Goal: Use online tool/utility: Utilize a website feature to perform a specific function

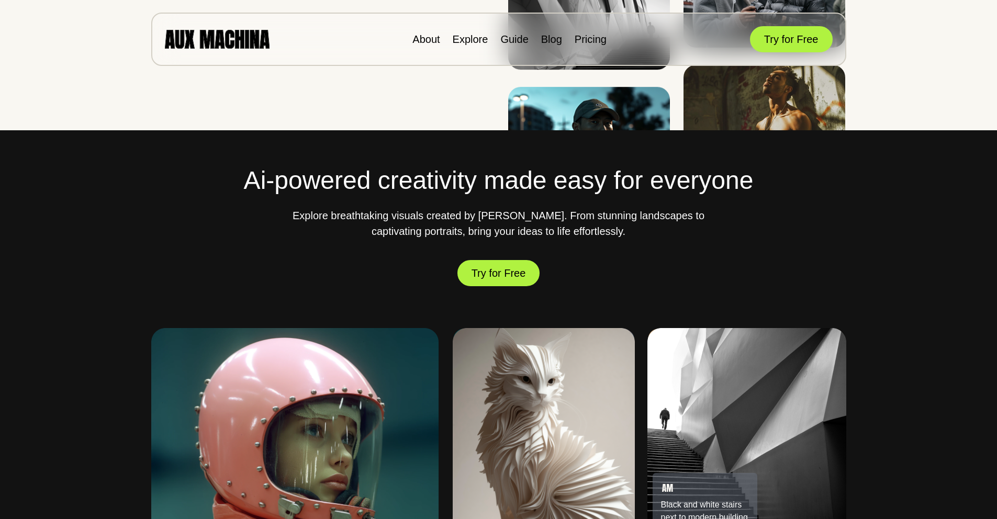
scroll to position [336, 0]
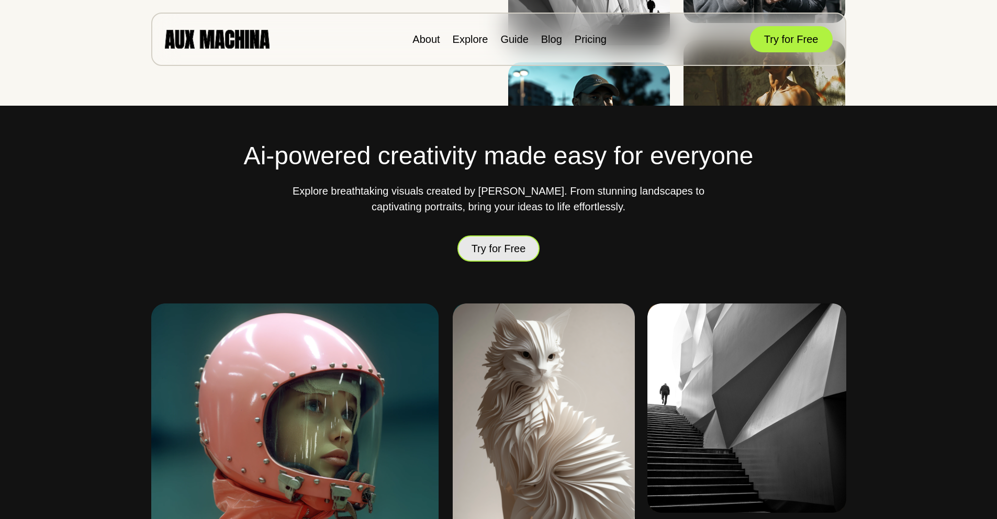
click at [511, 250] on button "Try for Free" at bounding box center [498, 248] width 83 height 30
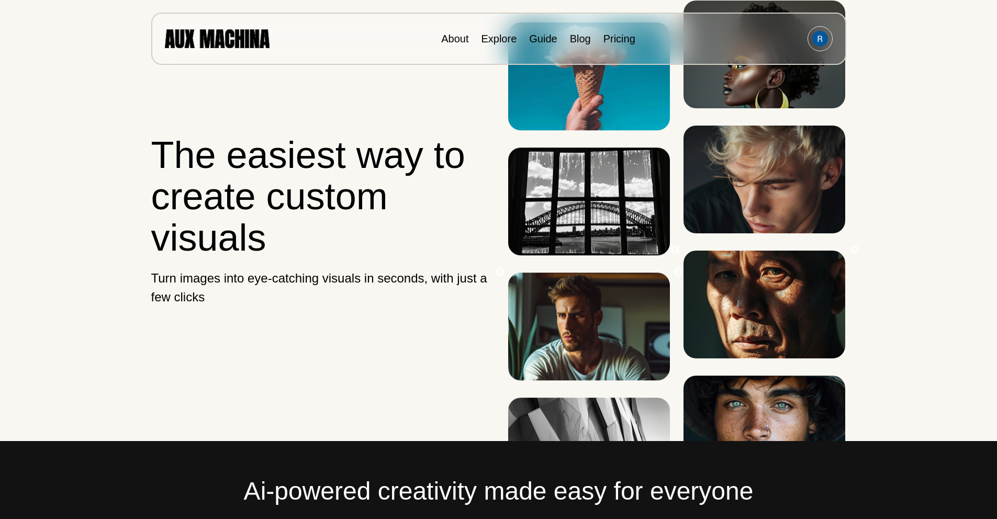
scroll to position [359, 0]
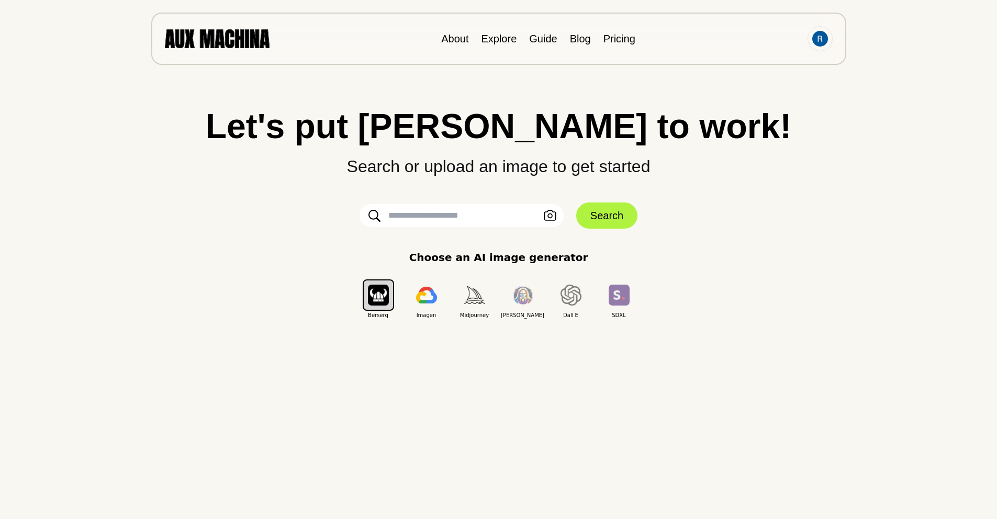
click at [430, 218] on input "text" at bounding box center [462, 215] width 204 height 23
paste input "**********"
type input "**********"
click at [618, 222] on button "Search" at bounding box center [606, 216] width 61 height 26
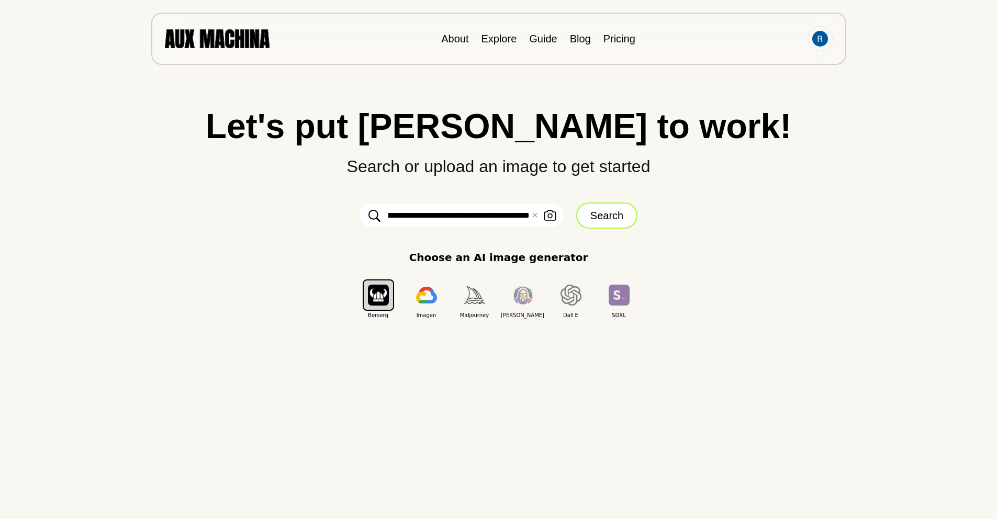
scroll to position [0, 0]
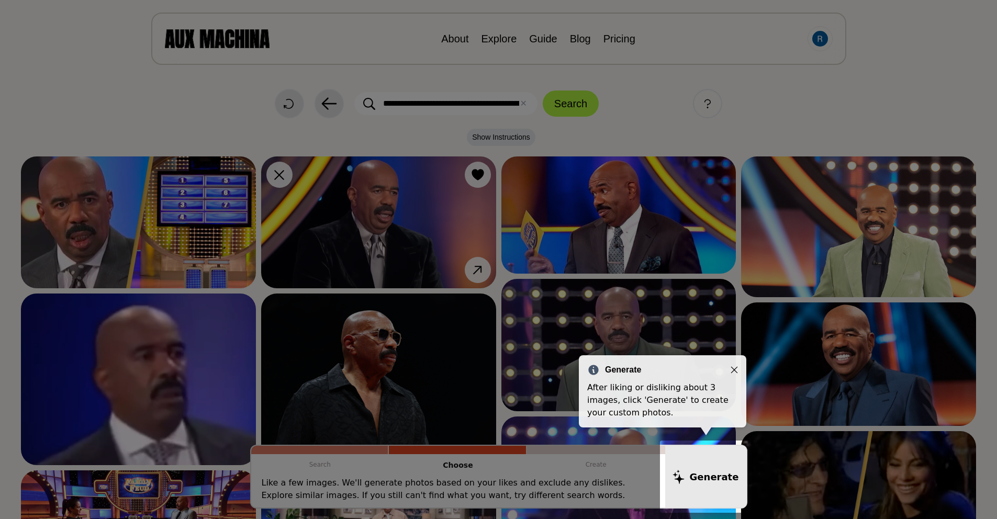
click at [734, 372] on icon "Close" at bounding box center [734, 369] width 7 height 7
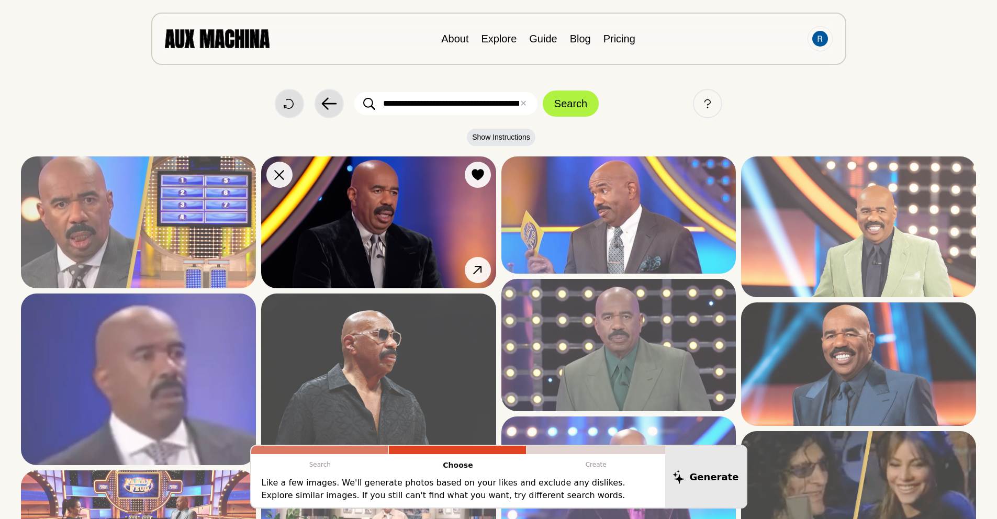
click at [383, 236] on img at bounding box center [378, 222] width 235 height 132
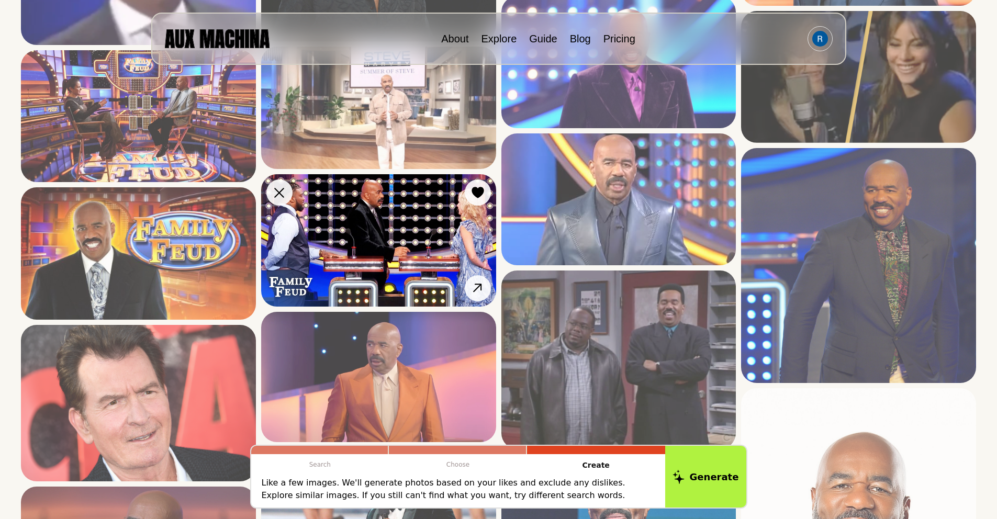
scroll to position [538, 0]
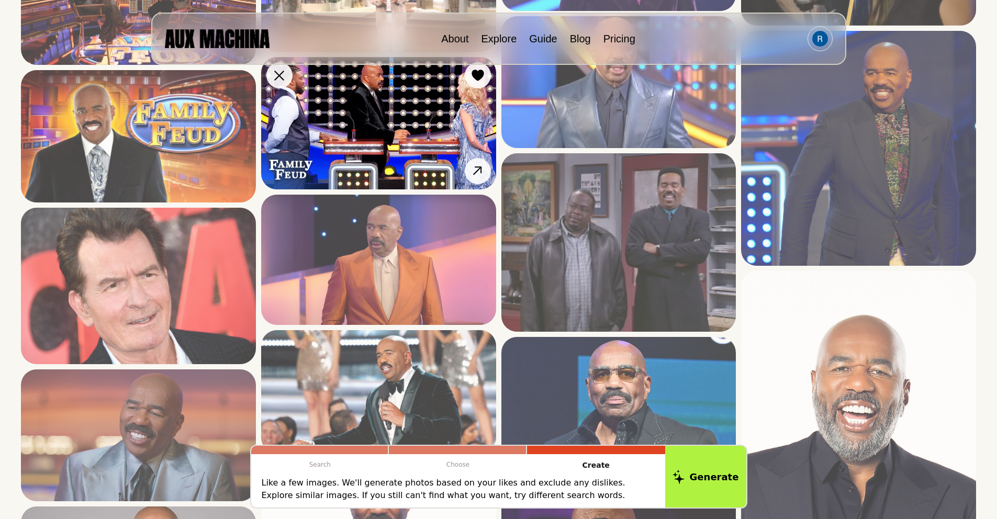
click at [383, 141] on img at bounding box center [378, 123] width 235 height 132
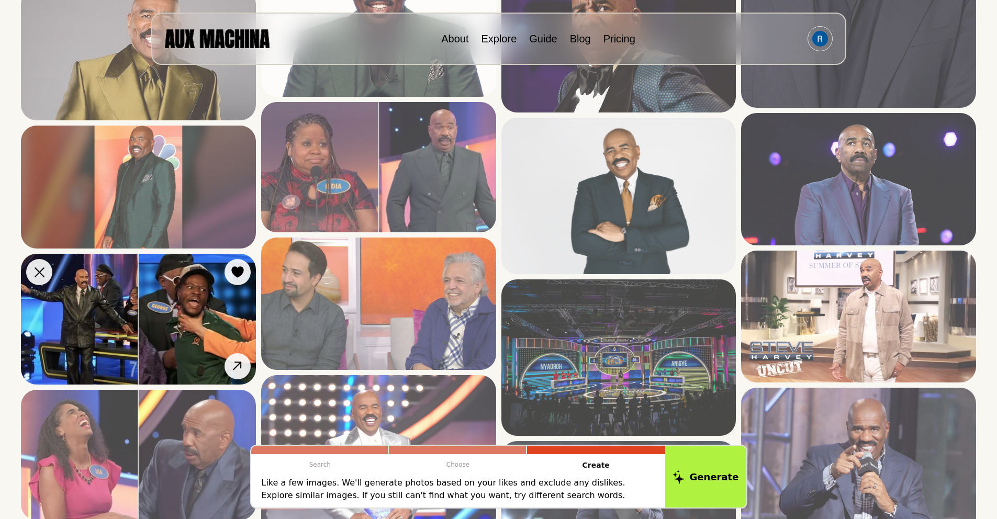
scroll to position [1057, 0]
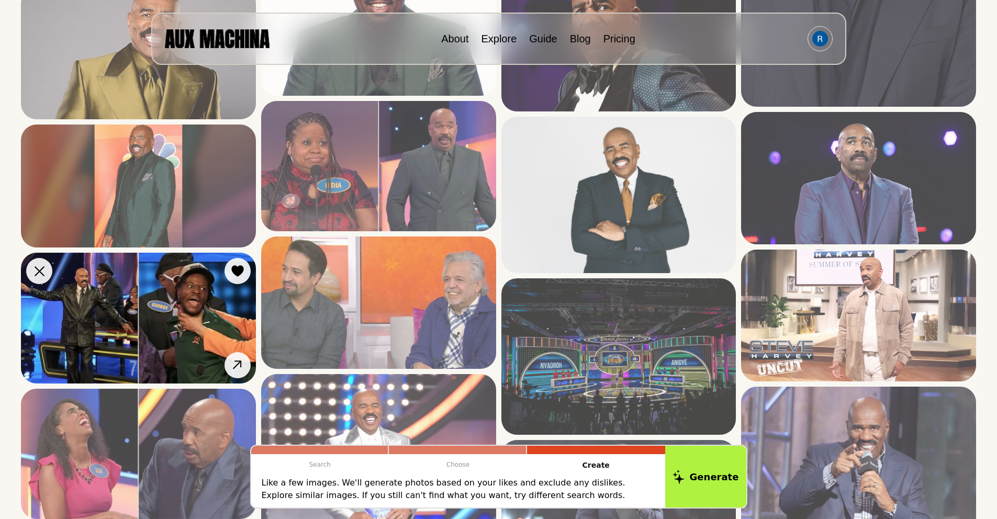
click at [148, 327] on img at bounding box center [138, 318] width 235 height 130
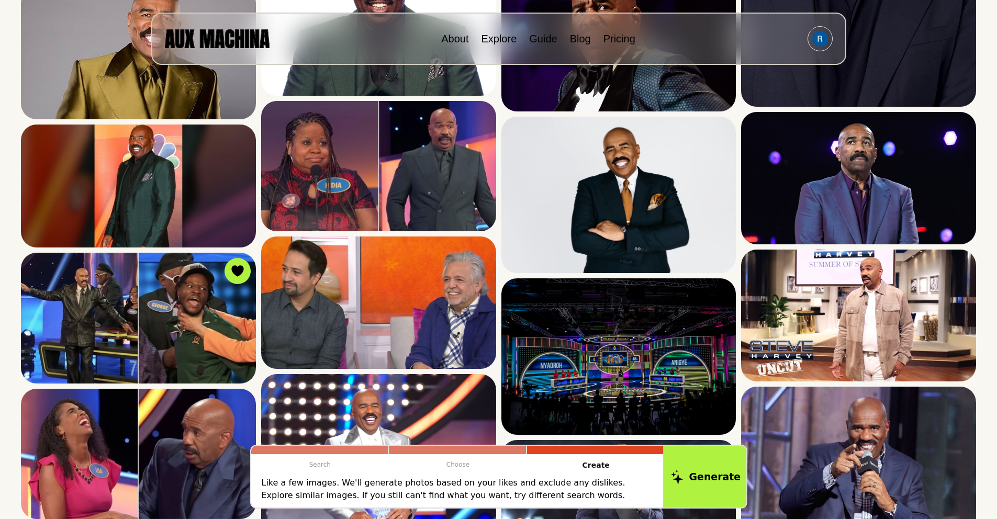
click at [697, 475] on button "Generate" at bounding box center [705, 476] width 85 height 65
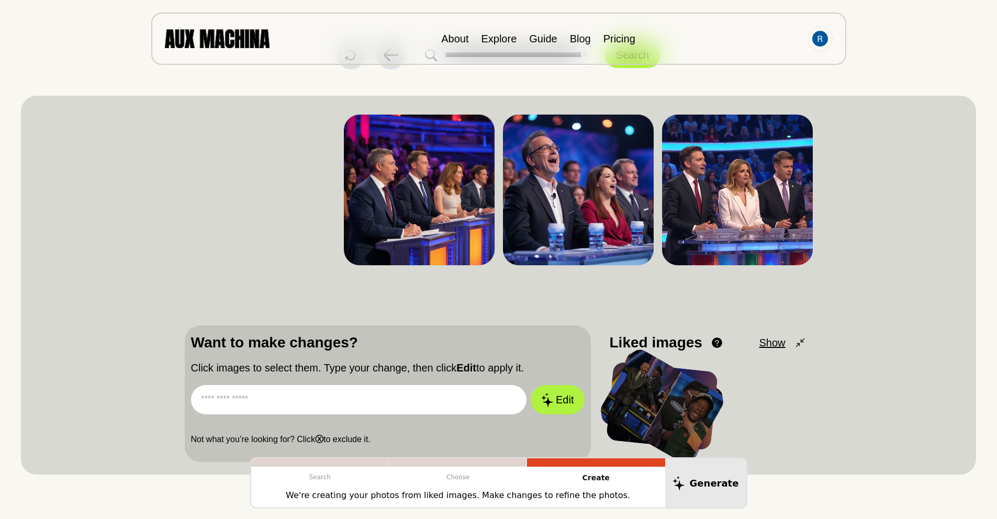
scroll to position [146, 0]
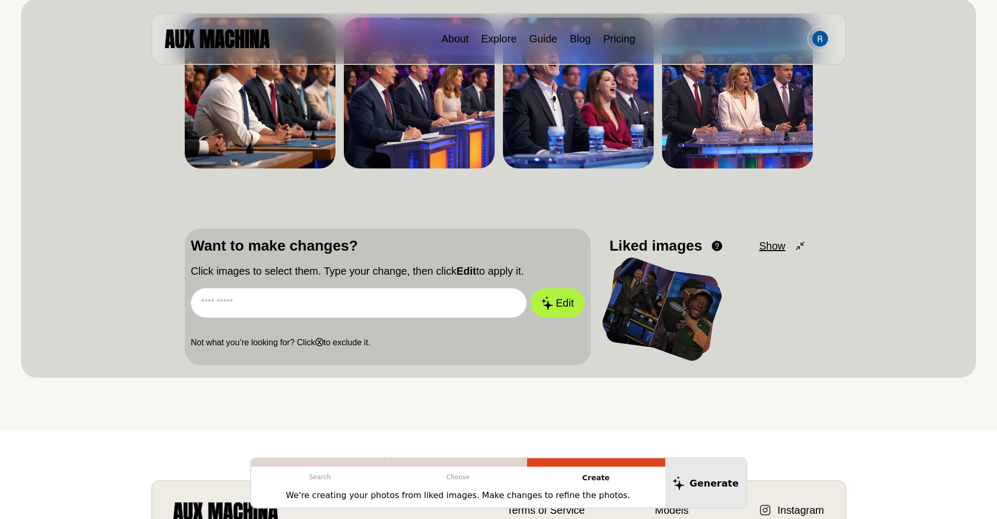
click at [662, 309] on div at bounding box center [661, 309] width 125 height 109
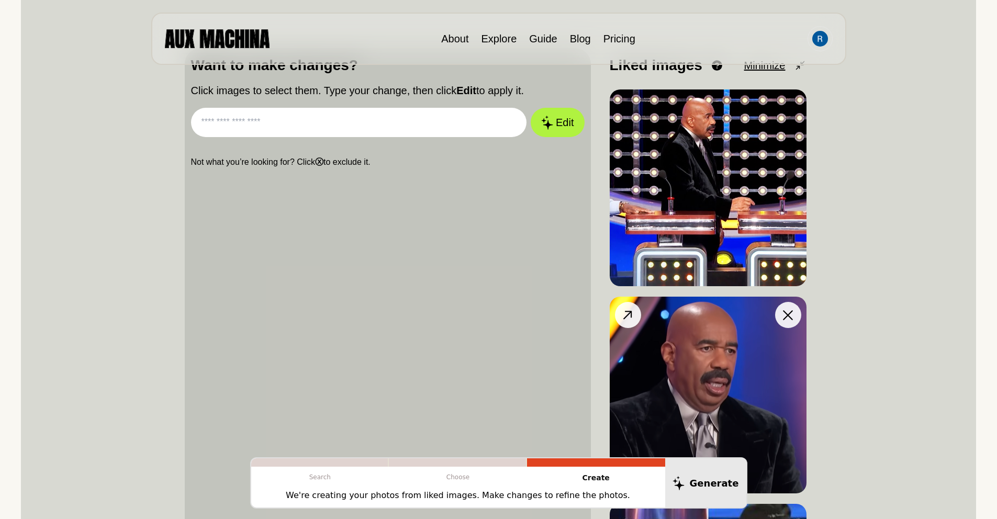
scroll to position [601, 0]
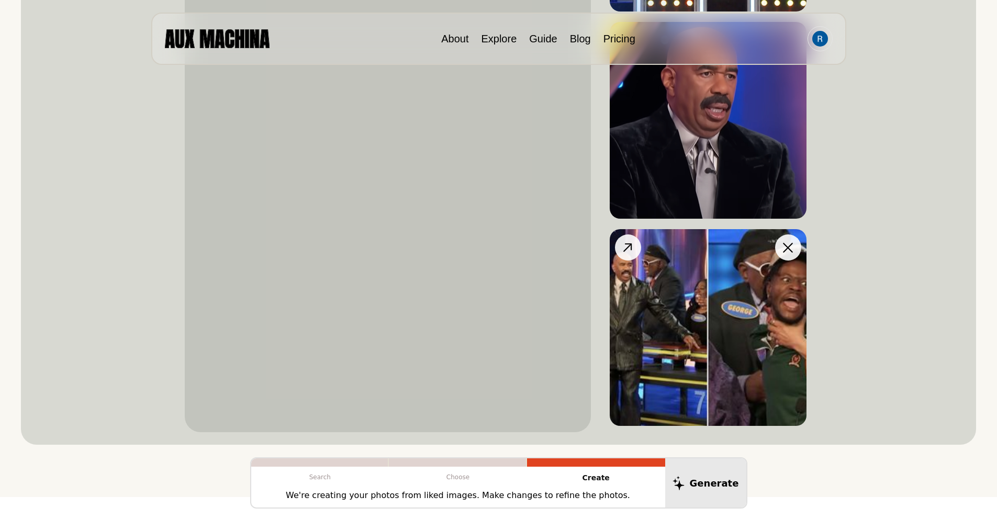
click at [795, 246] on button at bounding box center [788, 247] width 26 height 26
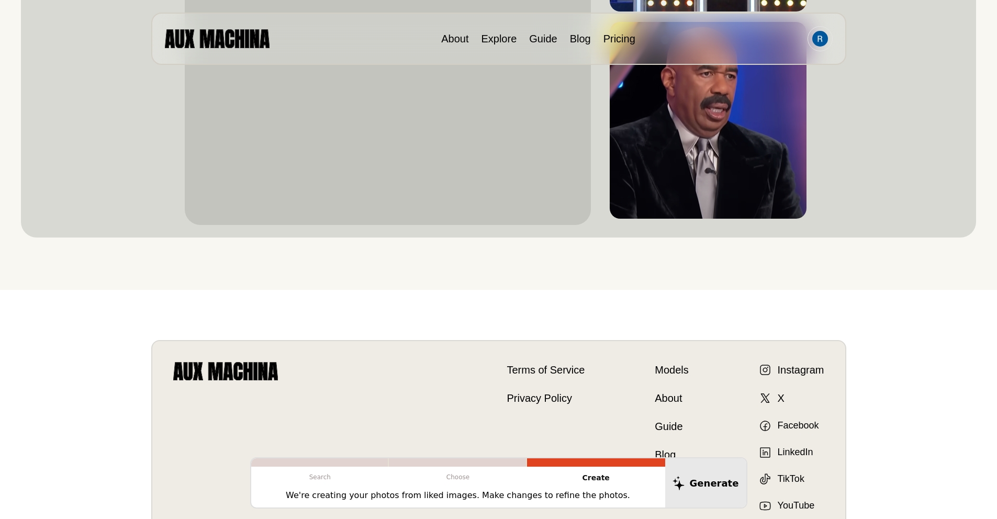
scroll to position [248, 0]
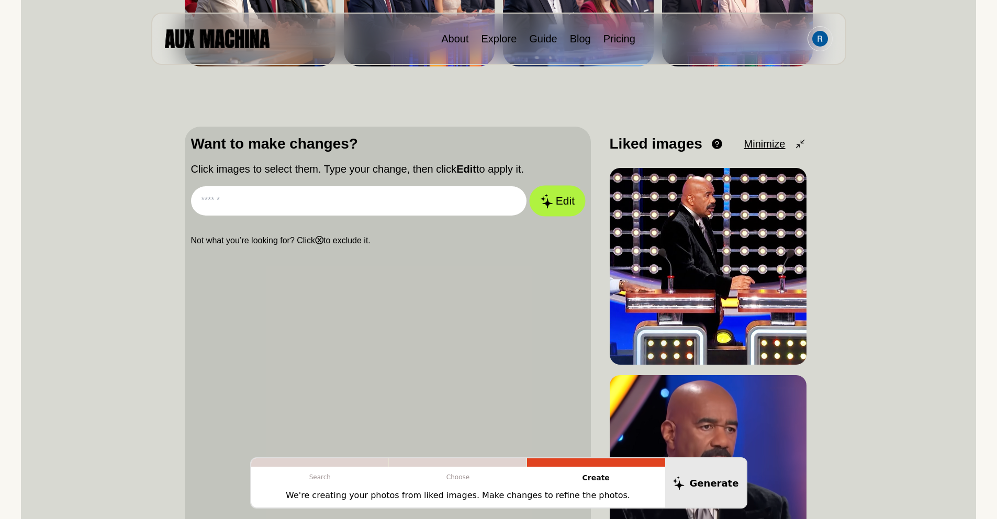
click at [569, 210] on button "Edit" at bounding box center [557, 201] width 57 height 31
type input "******"
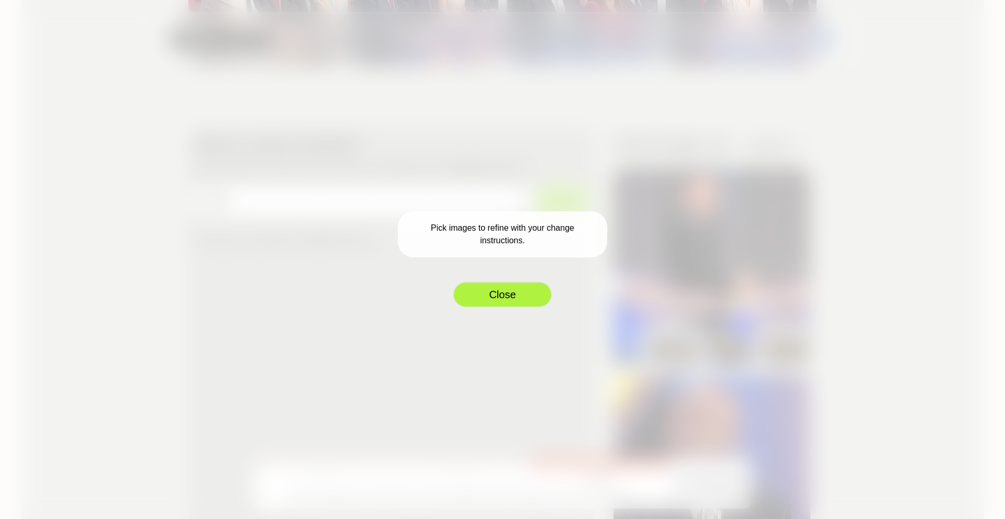
click at [511, 287] on button "Close" at bounding box center [502, 295] width 99 height 26
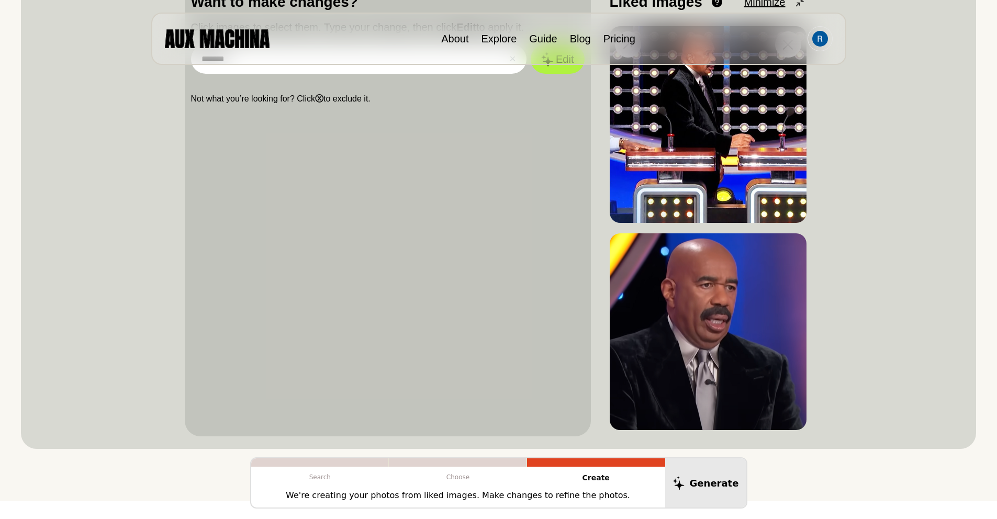
scroll to position [355, 0]
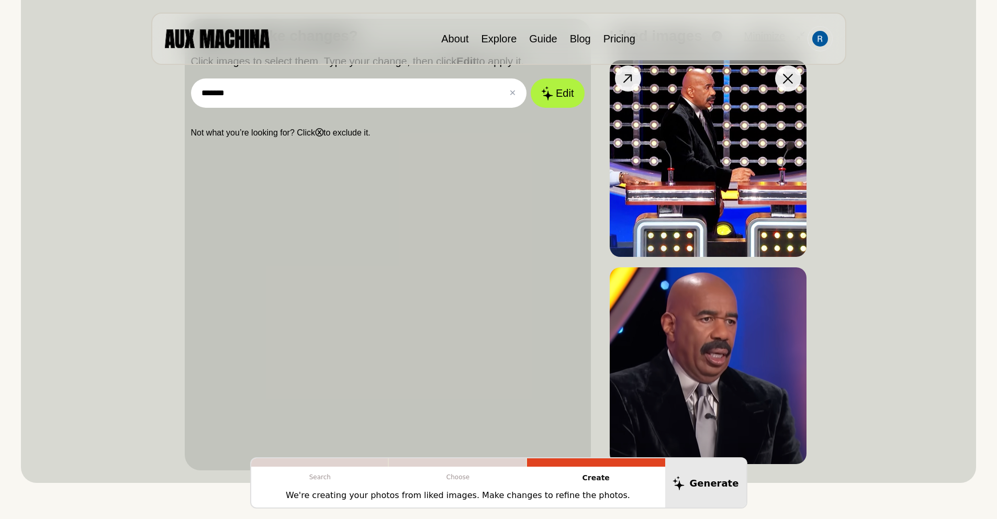
click at [685, 209] on img at bounding box center [708, 158] width 197 height 197
click at [703, 356] on img at bounding box center [708, 365] width 197 height 197
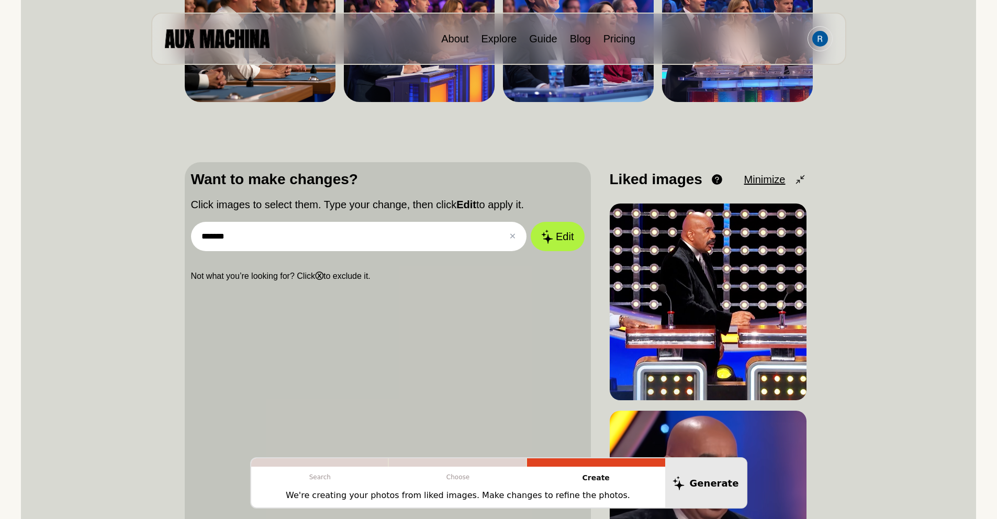
scroll to position [196, 0]
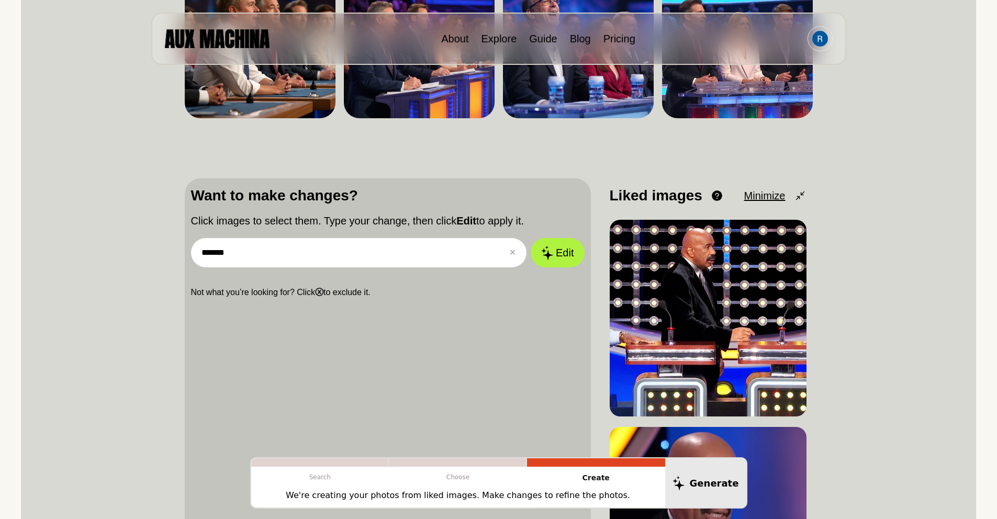
click at [269, 259] on input "******" at bounding box center [359, 252] width 336 height 29
click at [531, 238] on button "Edit" at bounding box center [557, 252] width 53 height 29
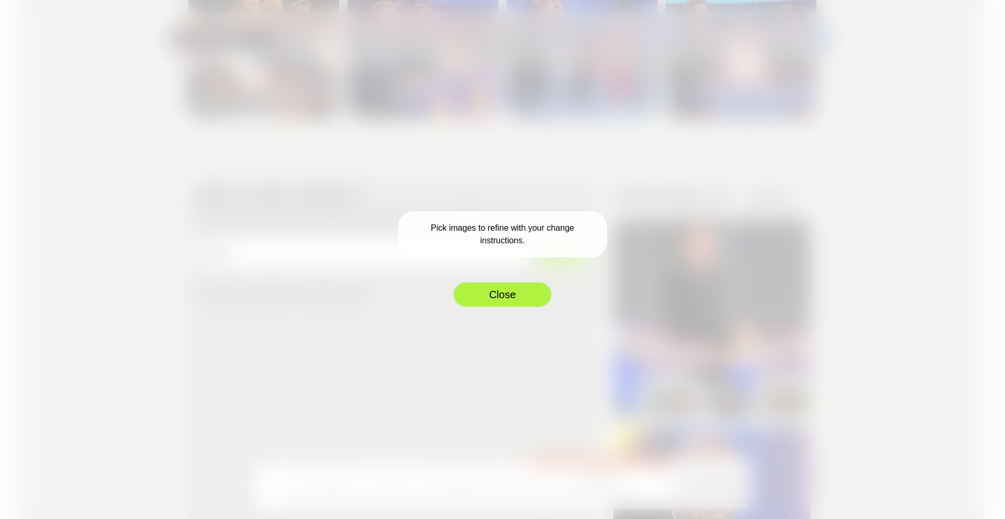
click at [515, 290] on button "Close" at bounding box center [502, 295] width 99 height 26
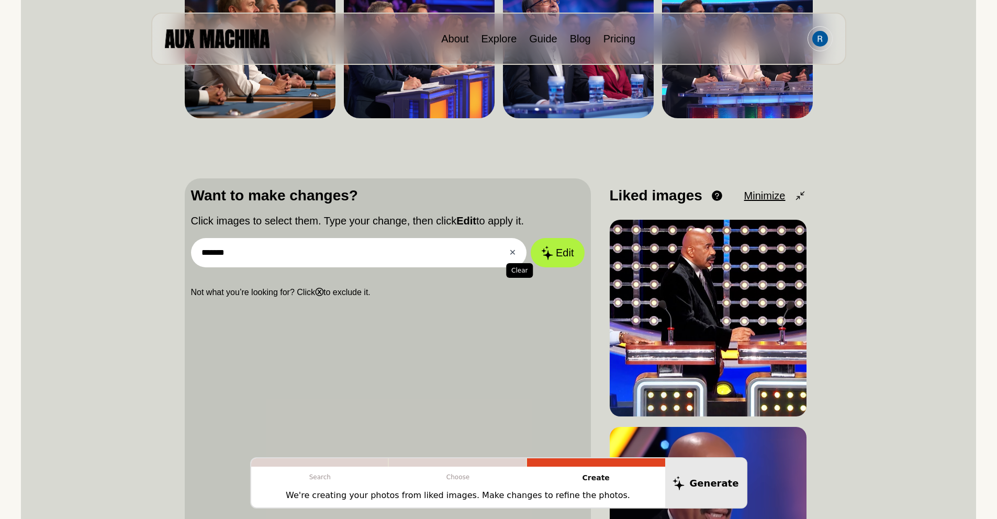
click at [515, 253] on button "✕ Clear" at bounding box center [512, 253] width 7 height 13
click at [277, 258] on input "text" at bounding box center [359, 252] width 336 height 29
type input "**********"
click at [531, 238] on button "Edit" at bounding box center [557, 252] width 53 height 29
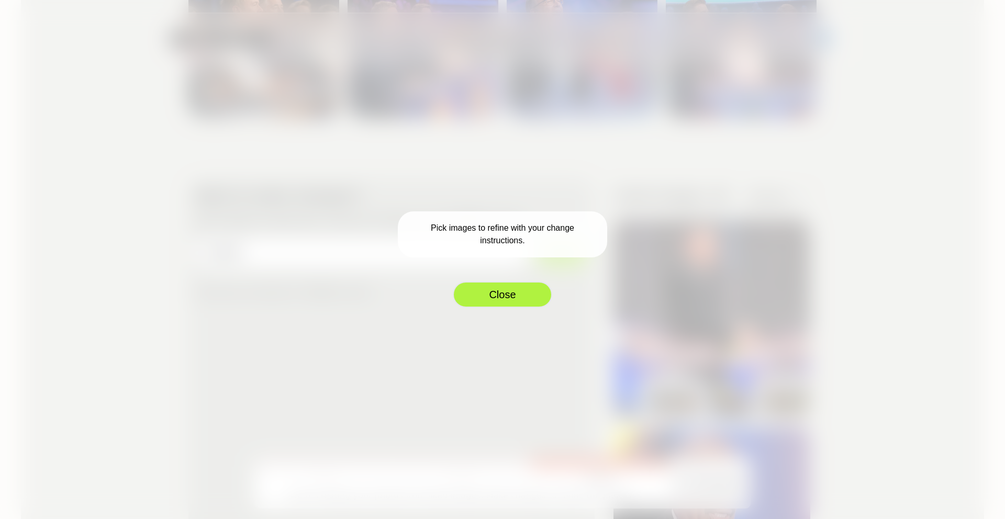
click at [485, 300] on button "Close" at bounding box center [502, 295] width 99 height 26
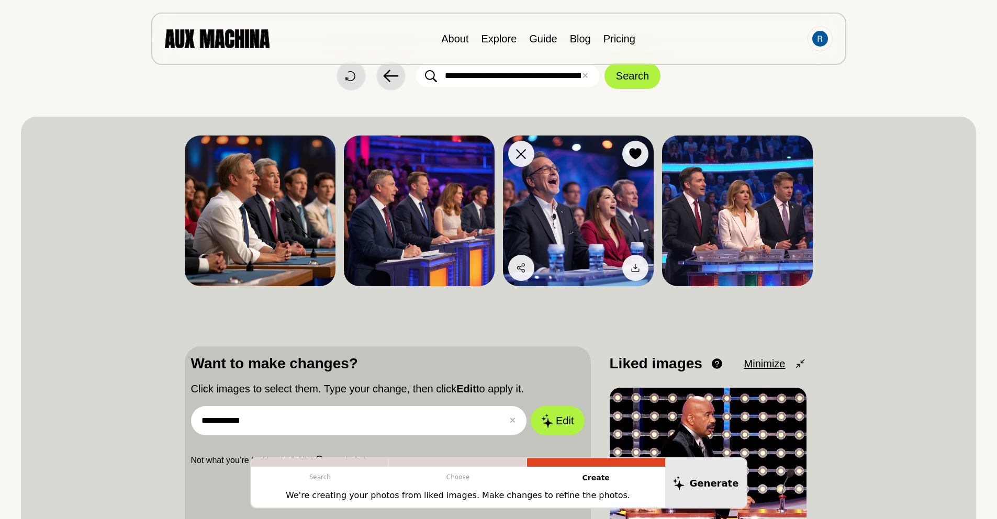
scroll to position [0, 0]
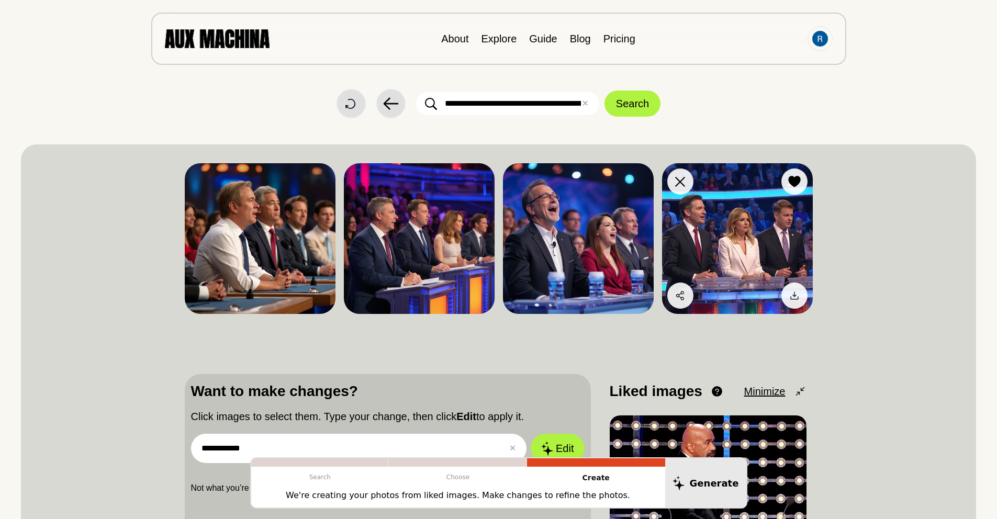
click at [743, 254] on img at bounding box center [737, 238] width 151 height 151
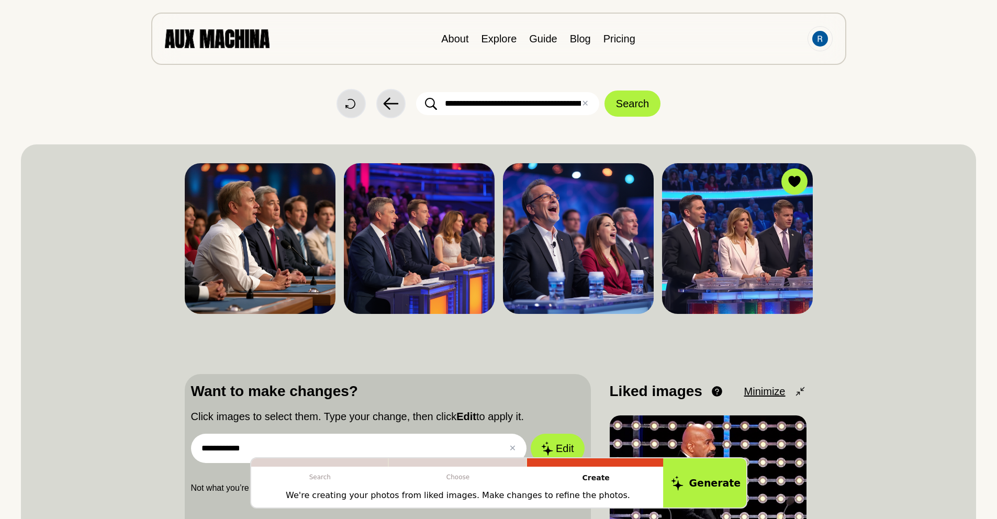
click at [694, 486] on button "Generate" at bounding box center [705, 483] width 85 height 52
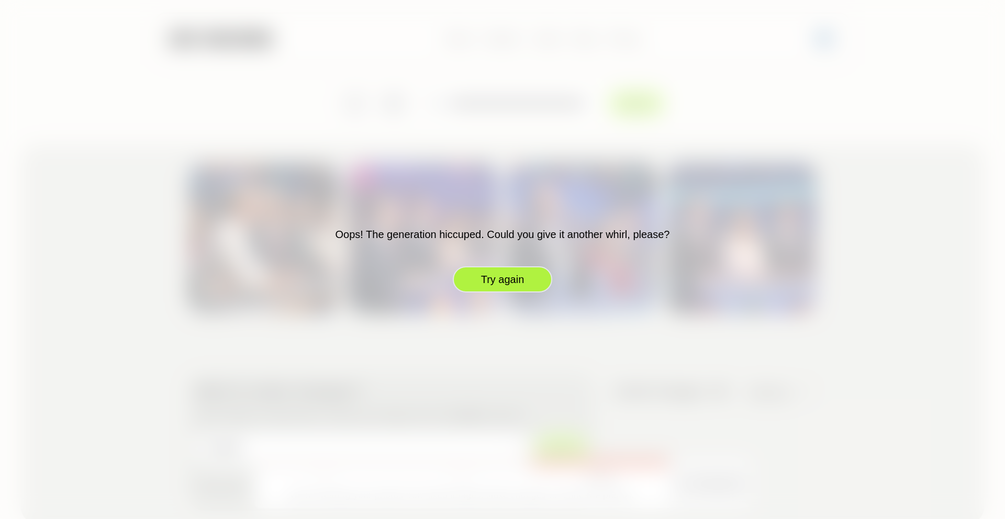
click at [519, 280] on button "Try again" at bounding box center [502, 279] width 99 height 26
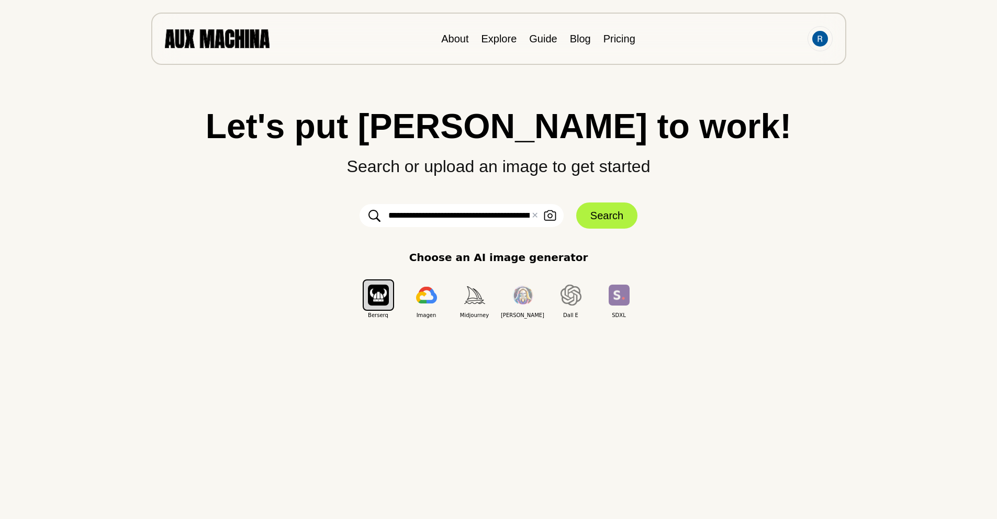
click at [419, 216] on input "**********" at bounding box center [462, 215] width 204 height 23
drag, startPoint x: 419, startPoint y: 217, endPoint x: 484, endPoint y: 222, distance: 65.6
click at [484, 222] on input "**********" at bounding box center [462, 215] width 204 height 23
click at [599, 217] on button "Search" at bounding box center [606, 216] width 61 height 26
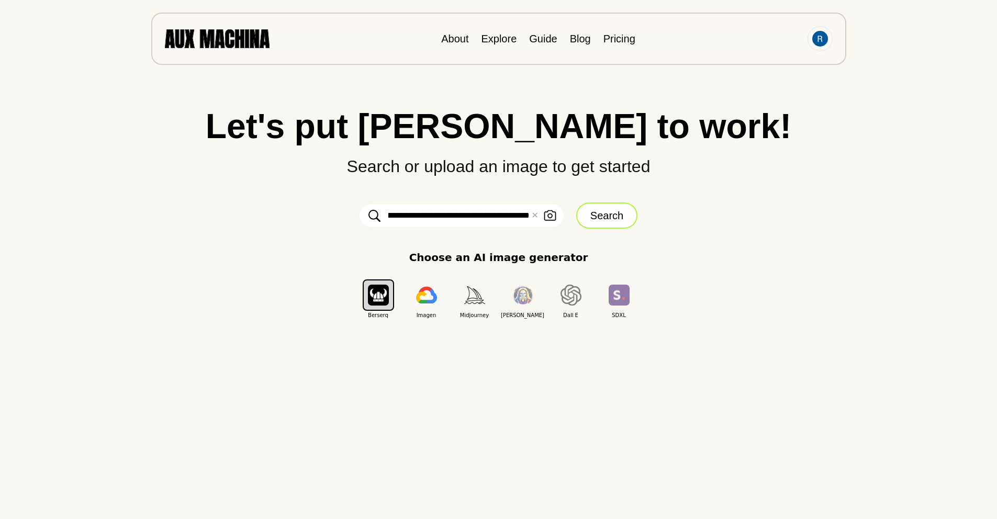
scroll to position [0, 0]
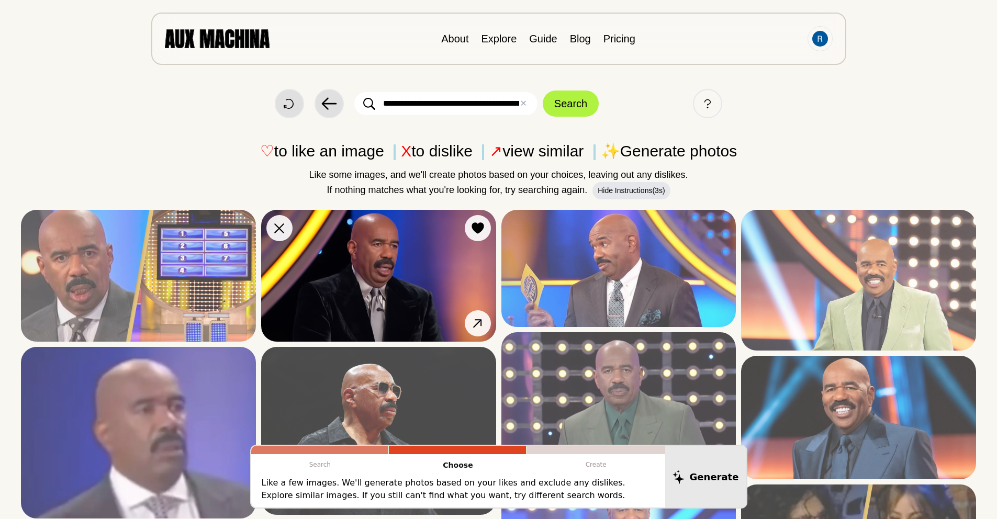
click at [348, 295] on img at bounding box center [378, 276] width 235 height 132
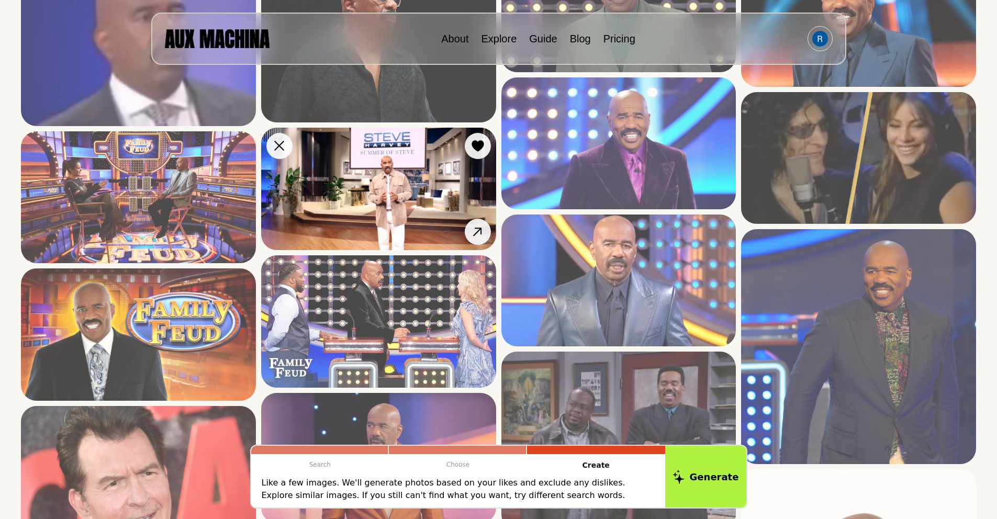
scroll to position [351, 0]
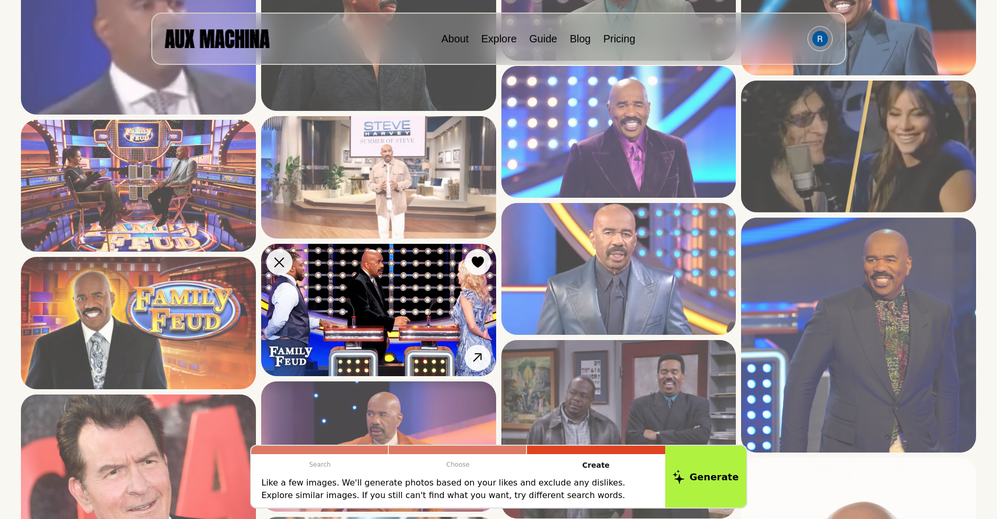
click at [383, 314] on img at bounding box center [378, 310] width 235 height 132
click at [416, 339] on img at bounding box center [378, 310] width 235 height 132
click at [412, 326] on img at bounding box center [378, 310] width 235 height 132
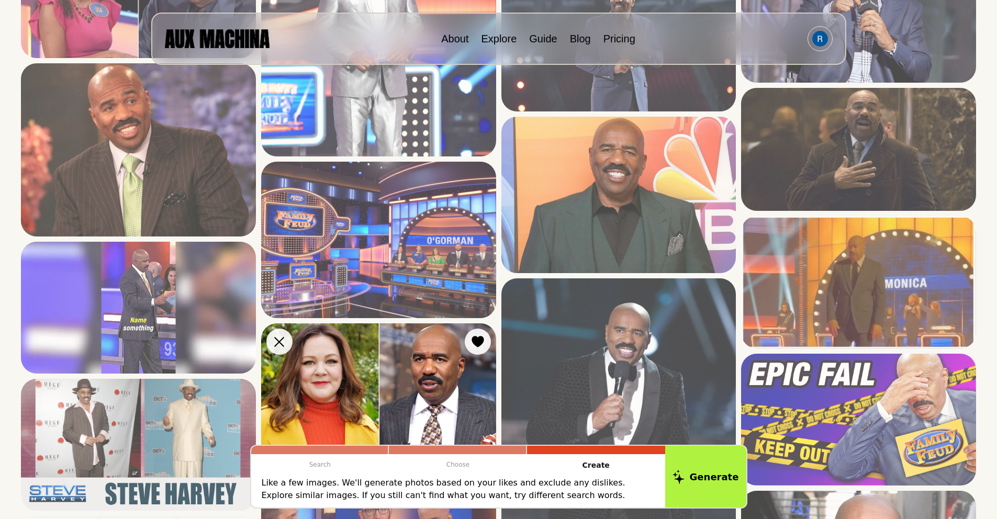
scroll to position [1517, 0]
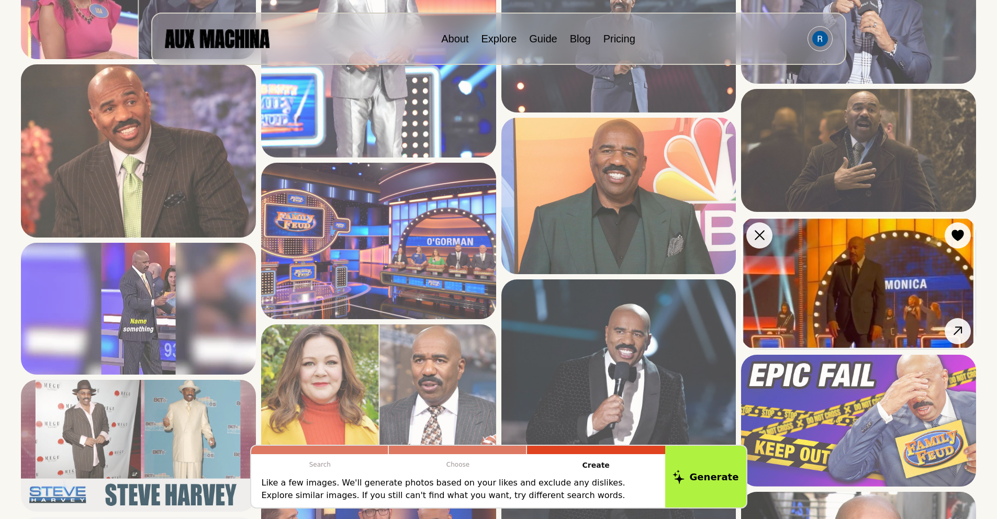
click at [862, 277] on img at bounding box center [858, 283] width 235 height 132
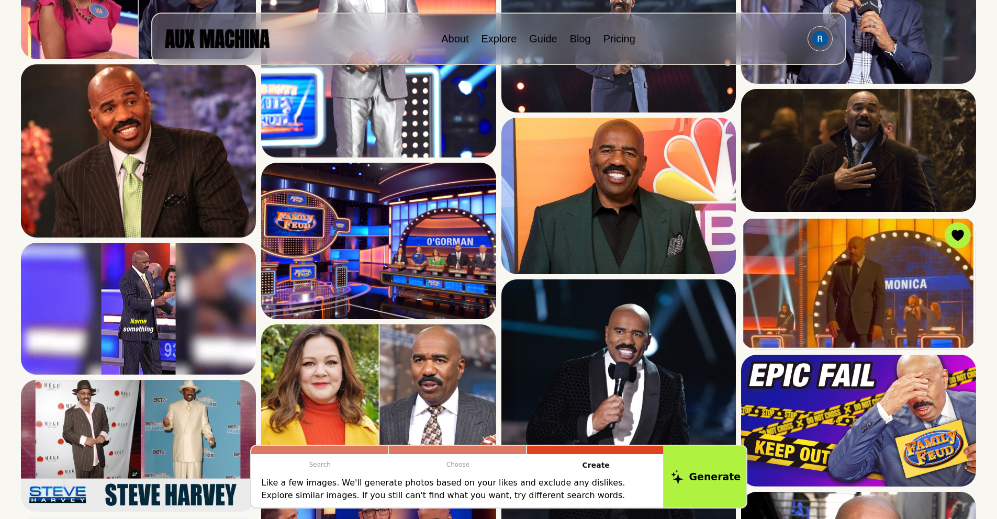
click at [706, 482] on button "Generate" at bounding box center [705, 476] width 85 height 65
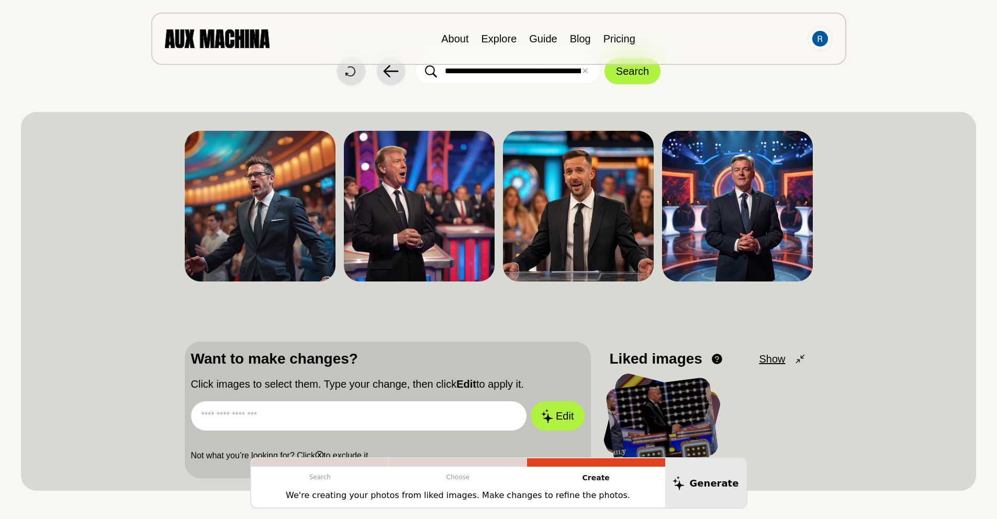
scroll to position [0, 0]
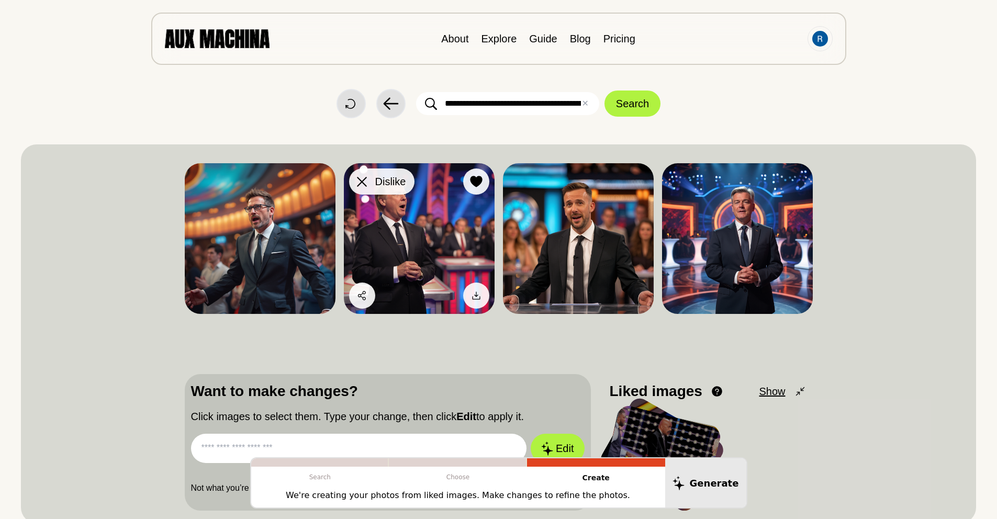
click at [364, 185] on icon at bounding box center [362, 182] width 10 height 10
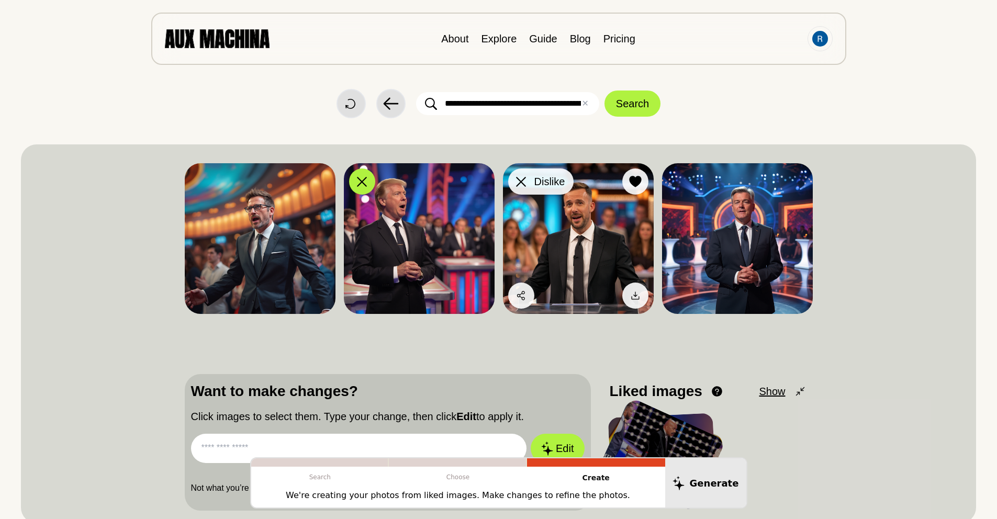
click at [524, 182] on icon at bounding box center [521, 182] width 10 height 10
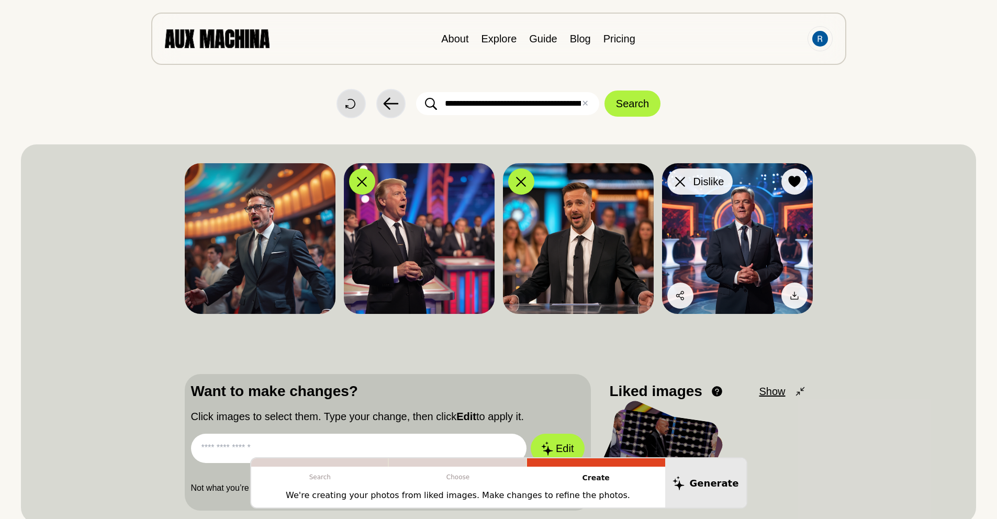
click at [681, 184] on icon at bounding box center [680, 182] width 10 height 10
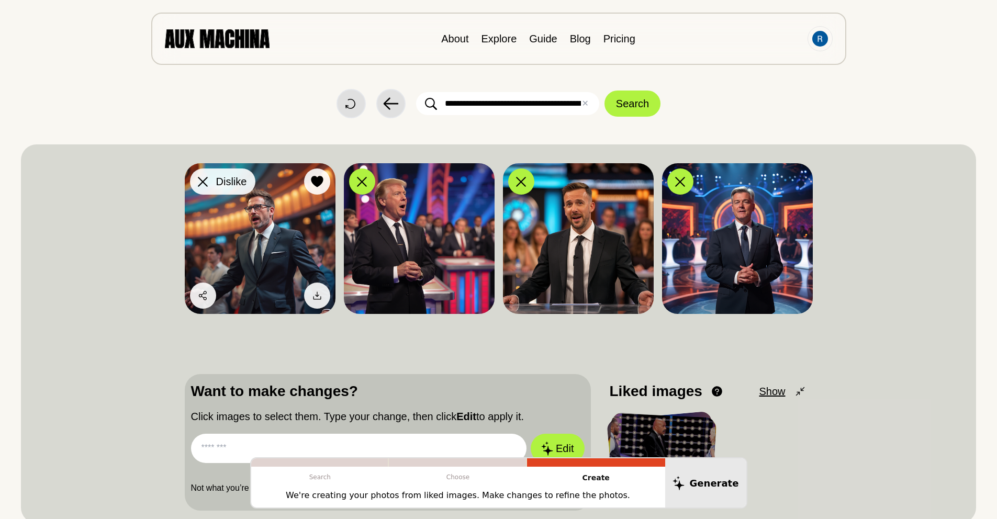
click at [203, 183] on icon at bounding box center [203, 182] width 10 height 10
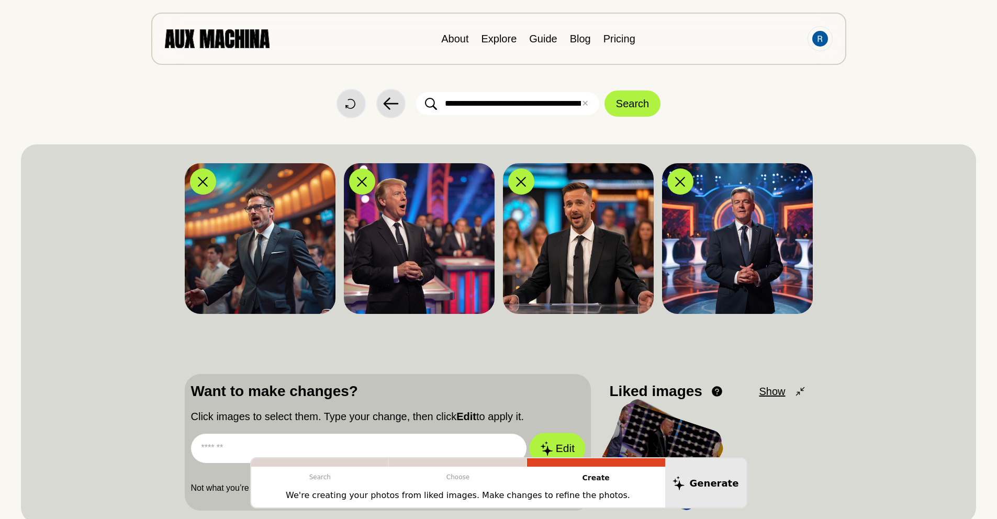
click at [556, 448] on button "Edit" at bounding box center [557, 448] width 57 height 31
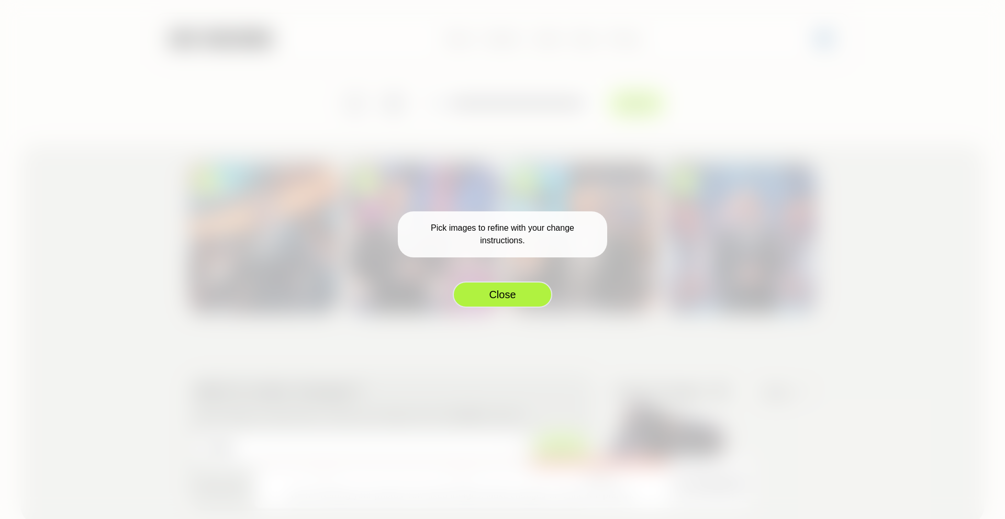
click at [500, 300] on button "Close" at bounding box center [502, 295] width 99 height 26
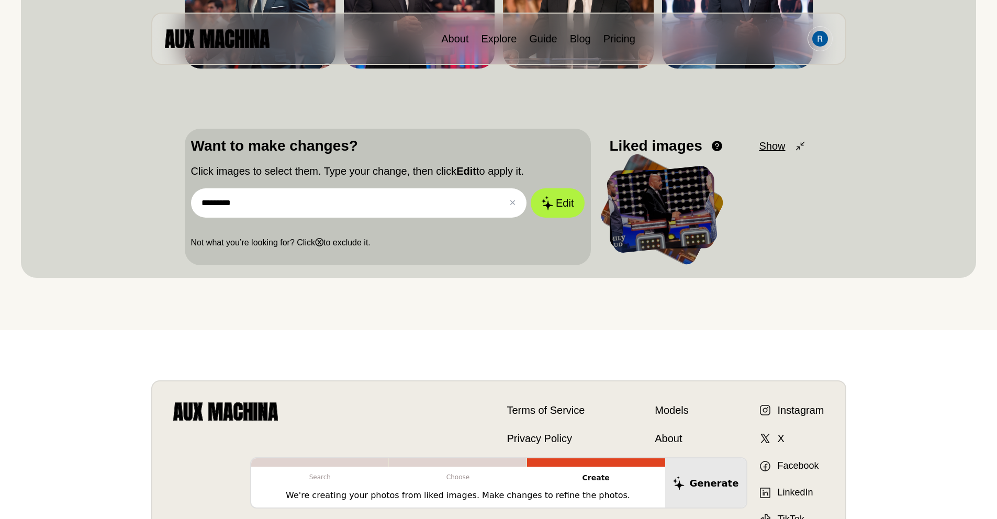
scroll to position [249, 0]
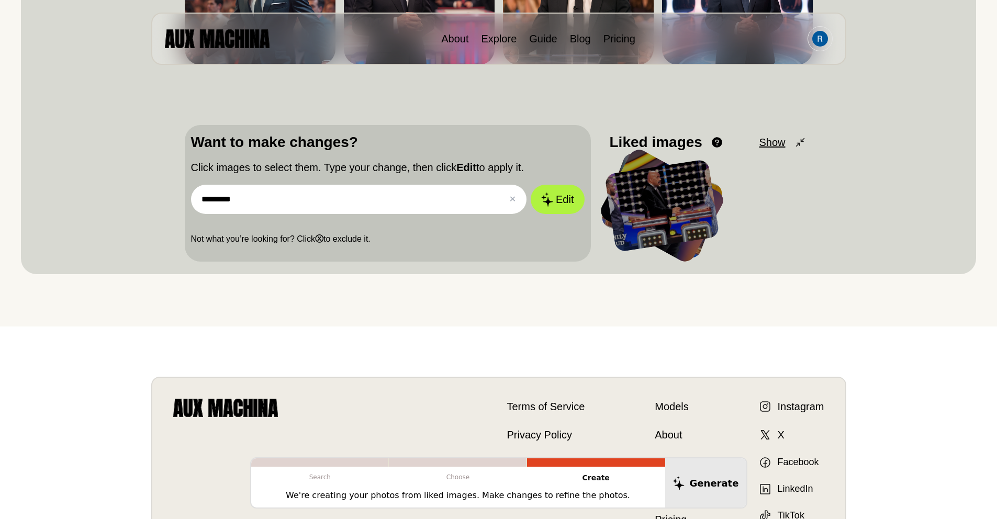
click at [255, 205] on input "*********" at bounding box center [359, 199] width 336 height 29
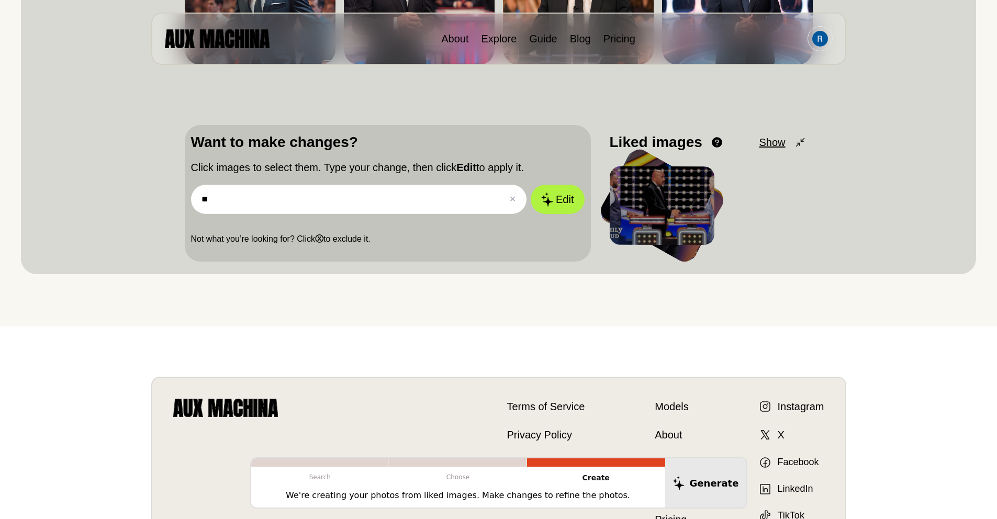
type input "*"
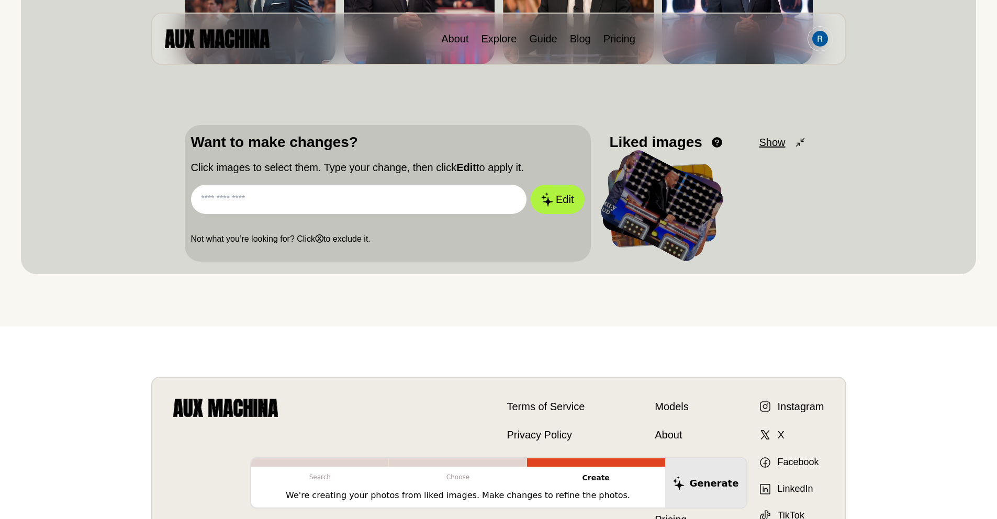
paste input "**********"
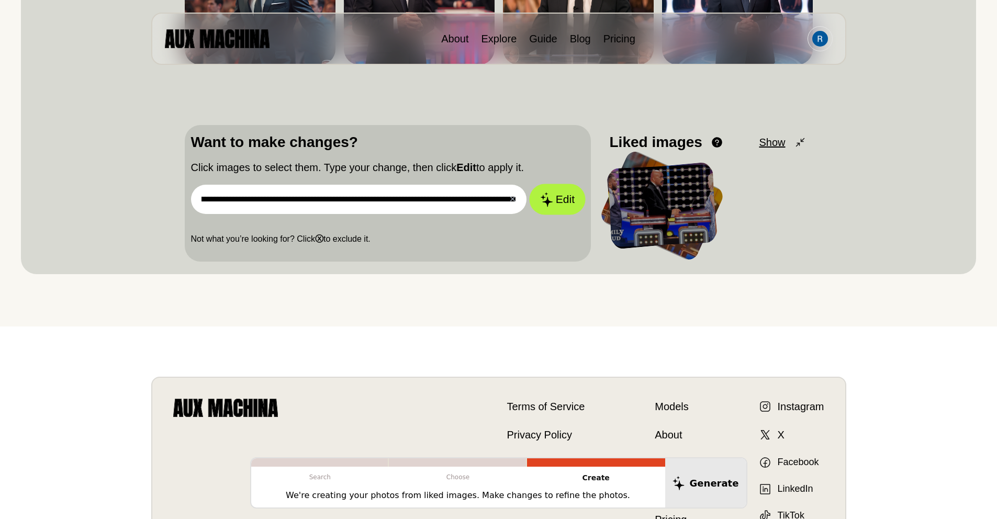
type input "**********"
click at [557, 200] on button "Edit" at bounding box center [557, 199] width 57 height 31
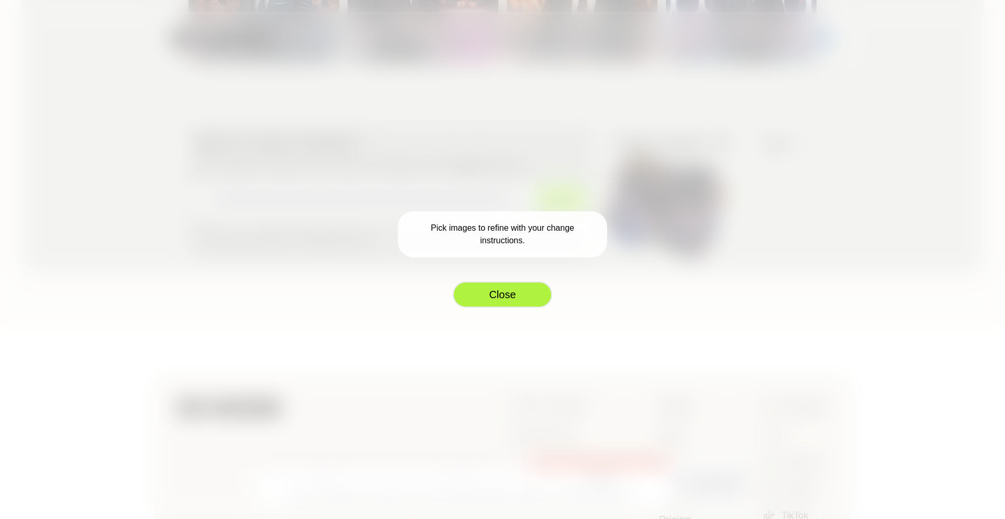
click at [519, 304] on button "Close" at bounding box center [502, 295] width 99 height 26
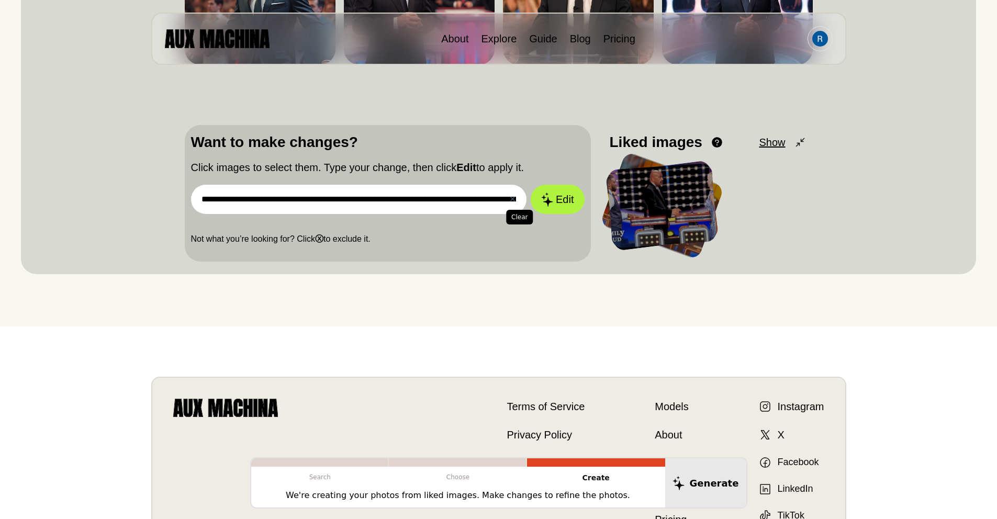
click at [514, 203] on button "✕ Clear" at bounding box center [512, 199] width 7 height 13
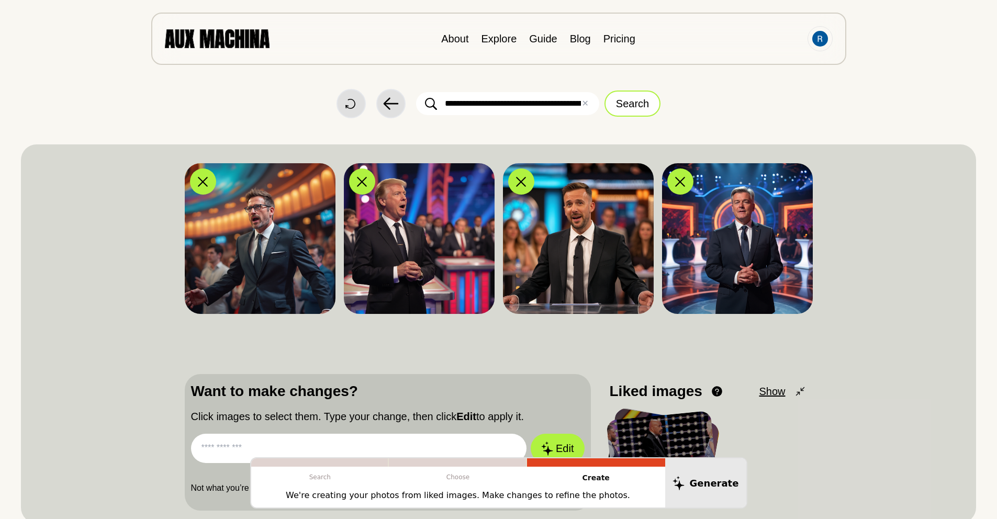
click at [644, 107] on button "Search" at bounding box center [633, 104] width 56 height 26
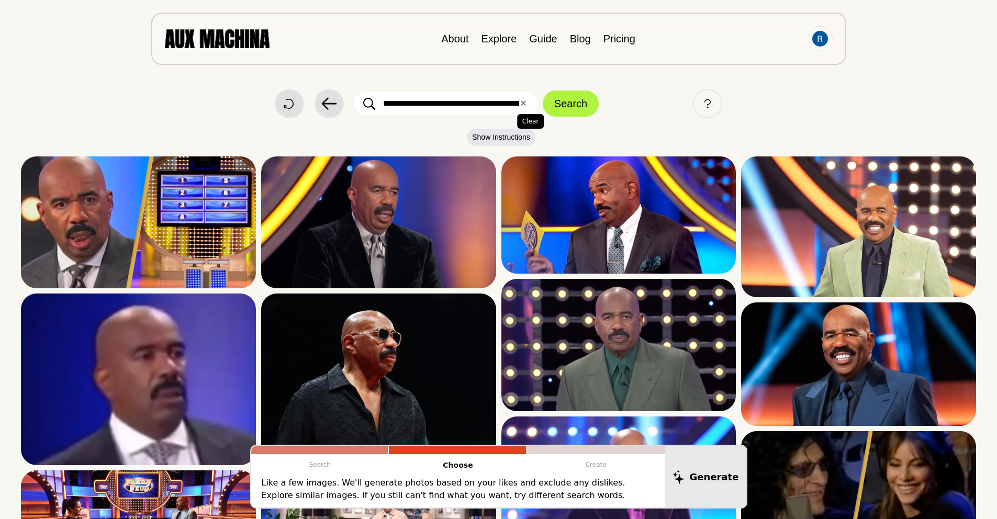
click at [523, 105] on button "✕ Clear" at bounding box center [523, 103] width 7 height 13
click at [456, 100] on input "text" at bounding box center [445, 103] width 183 height 23
type input "**********"
click at [543, 91] on button "Search" at bounding box center [571, 104] width 56 height 26
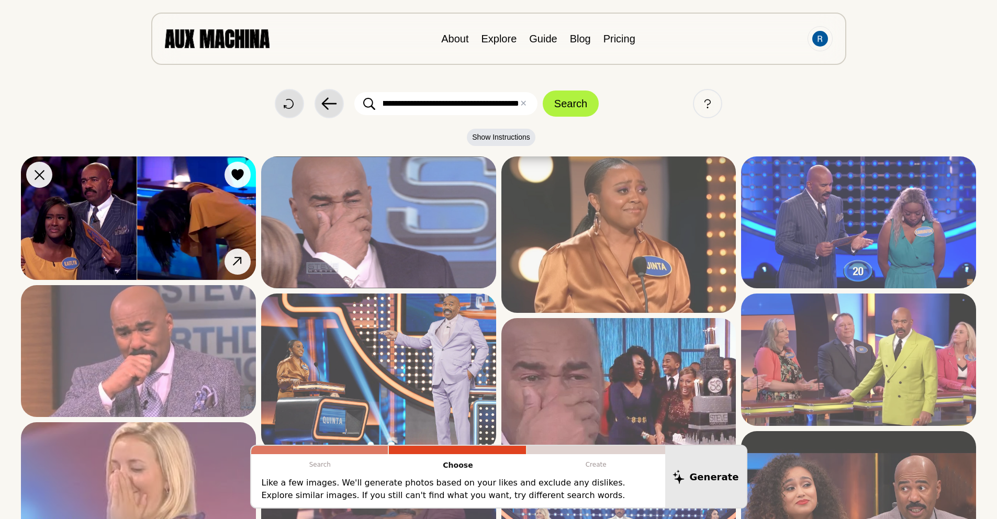
scroll to position [0, 0]
click at [119, 230] on img at bounding box center [138, 218] width 235 height 124
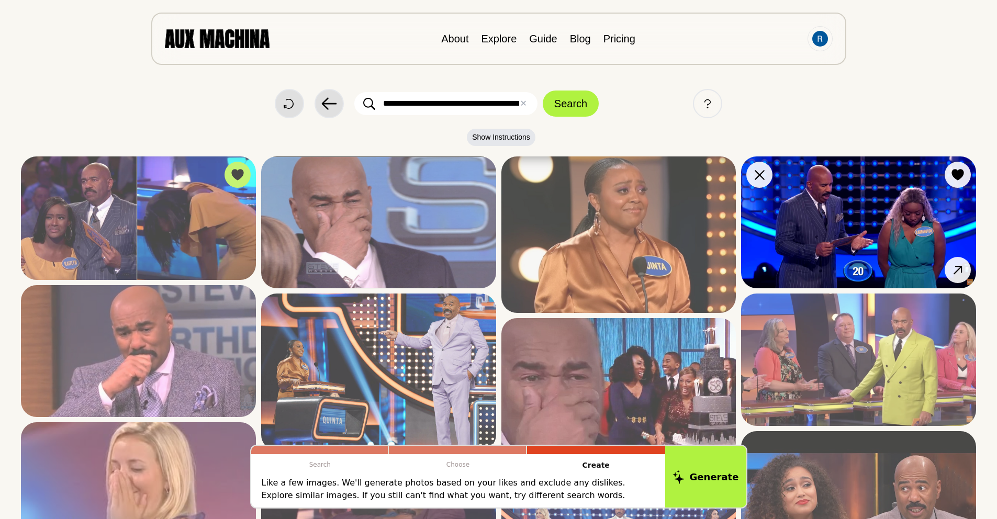
click at [842, 231] on img at bounding box center [858, 222] width 235 height 132
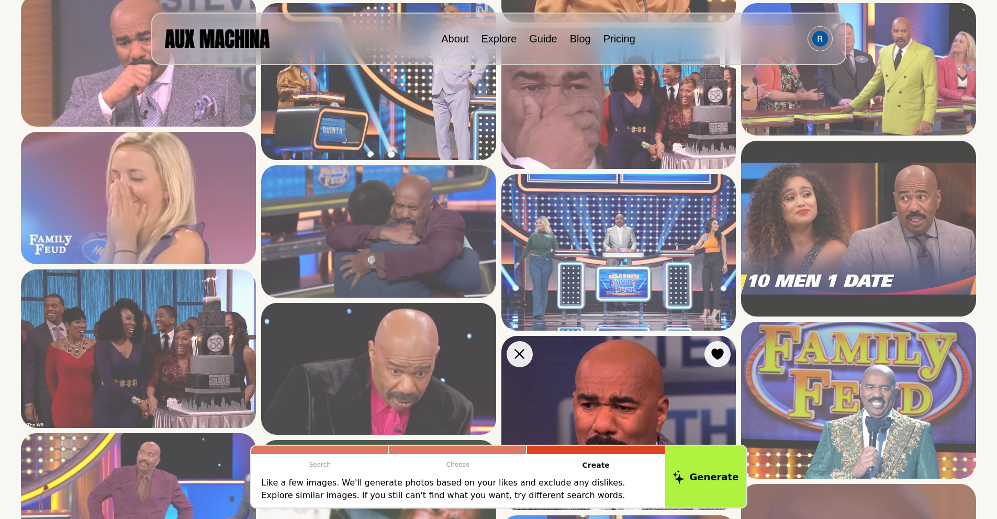
scroll to position [295, 0]
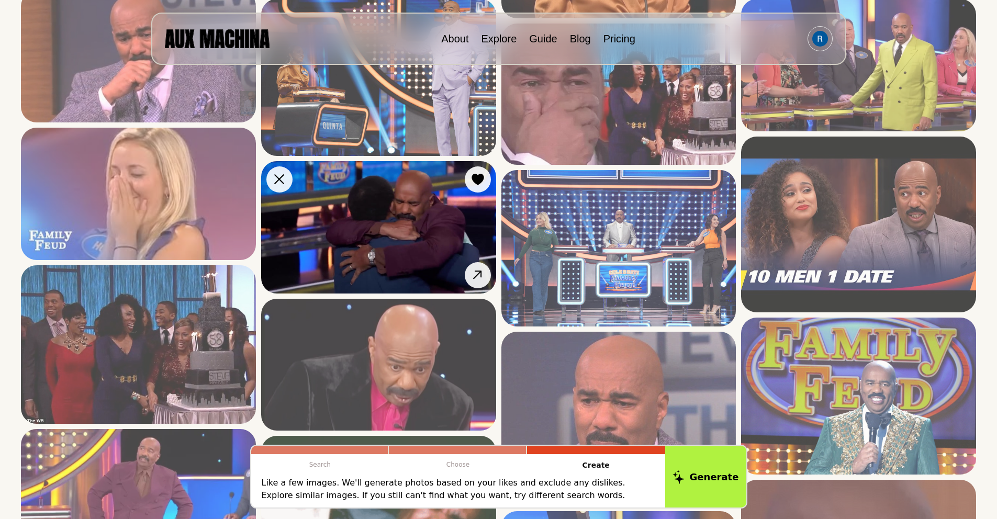
click at [350, 243] on img at bounding box center [378, 227] width 235 height 132
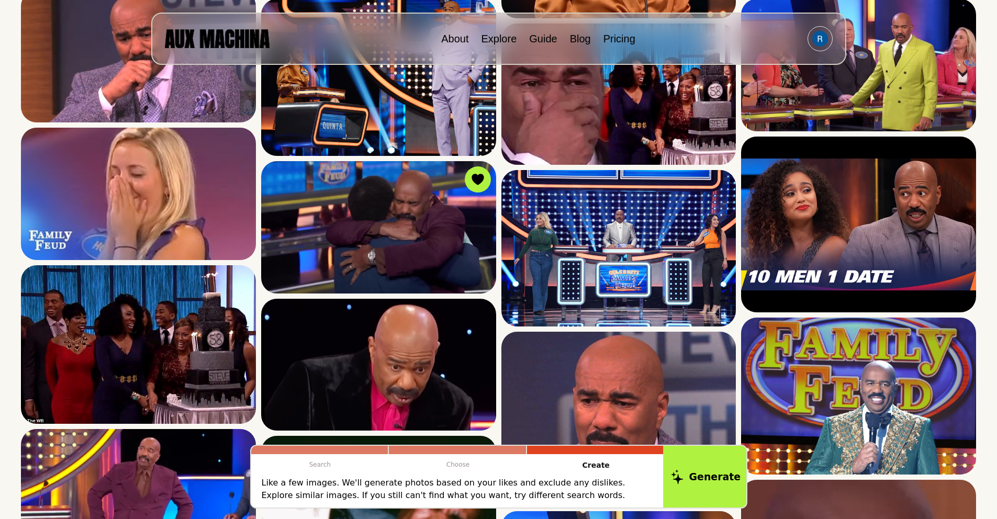
click at [711, 464] on button "Generate" at bounding box center [705, 476] width 85 height 65
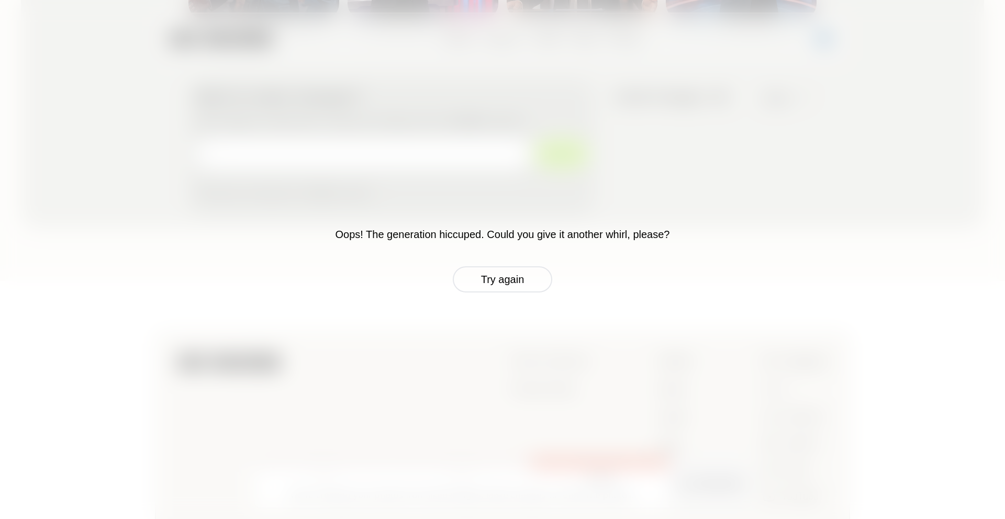
click at [488, 279] on button "Try again" at bounding box center [502, 279] width 99 height 26
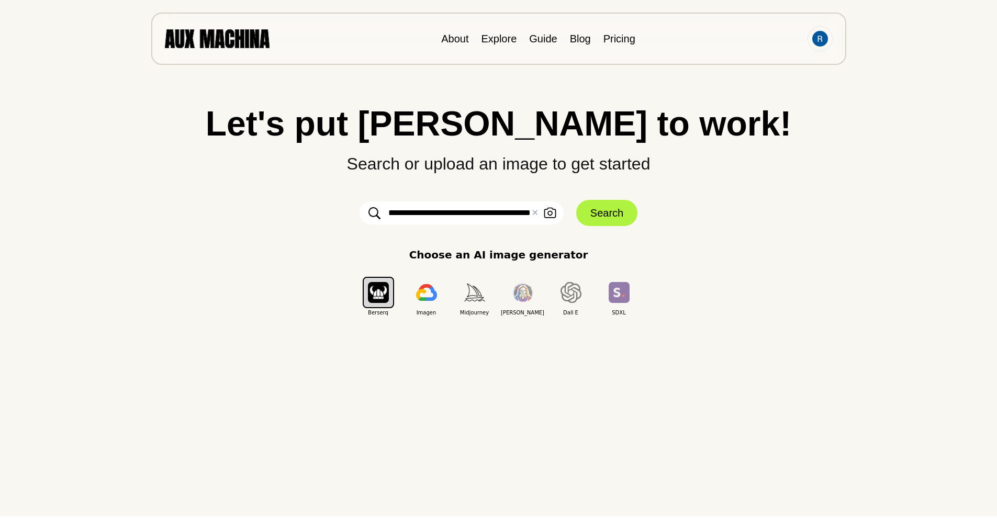
scroll to position [0, 0]
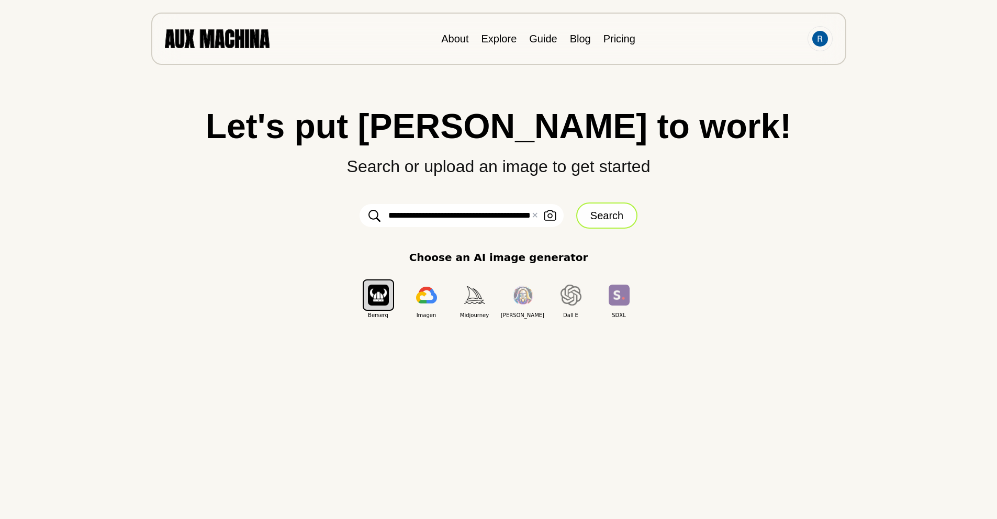
click at [591, 215] on button "Search" at bounding box center [606, 216] width 61 height 26
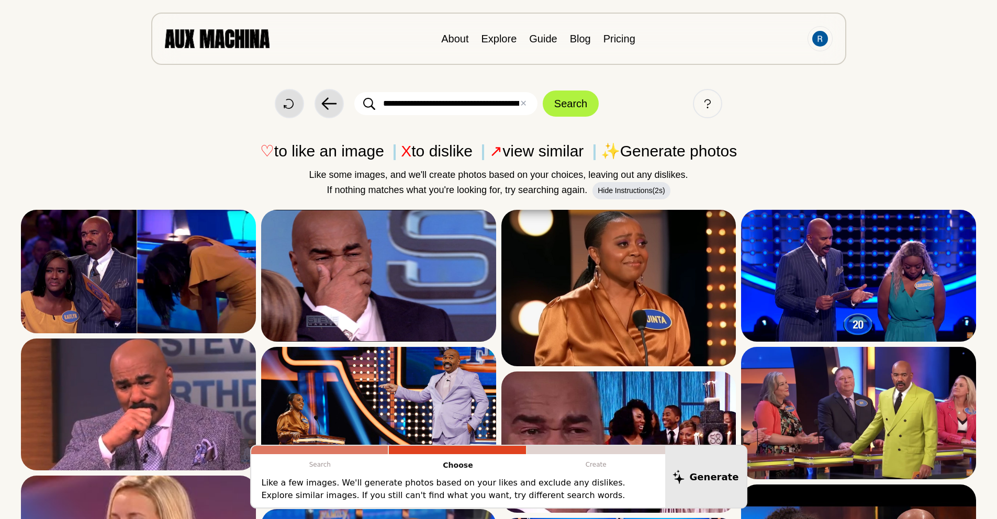
click at [479, 107] on input "**********" at bounding box center [445, 103] width 183 height 23
click at [491, 105] on input "**********" at bounding box center [445, 103] width 183 height 23
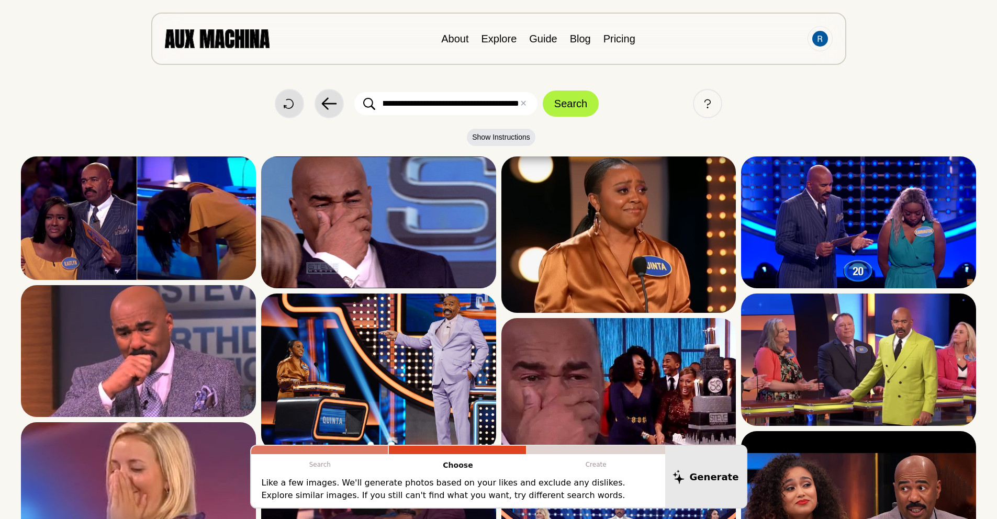
drag, startPoint x: 492, startPoint y: 105, endPoint x: 529, endPoint y: 109, distance: 37.4
click at [529, 109] on input "**********" at bounding box center [445, 103] width 183 height 23
click at [518, 105] on input "**********" at bounding box center [445, 103] width 183 height 23
type input "**********"
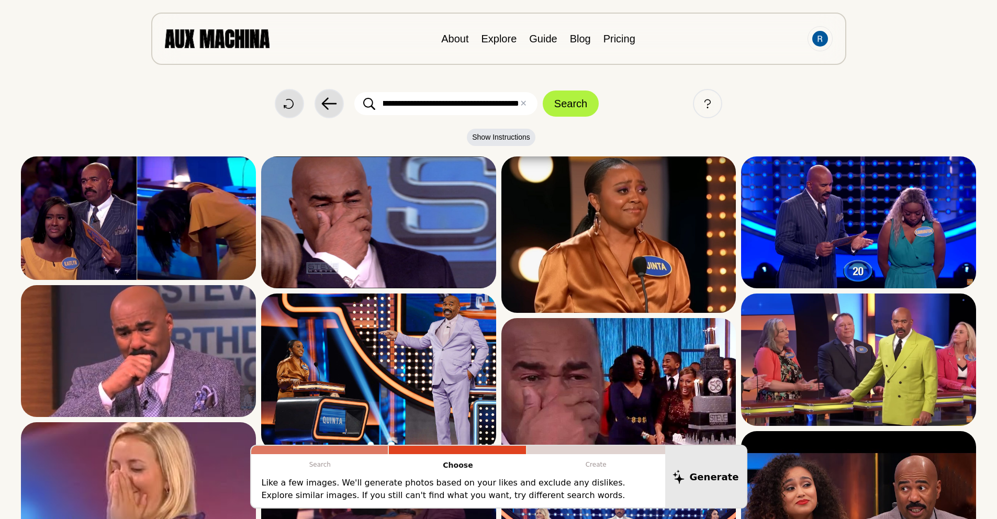
click at [543, 91] on button "Search" at bounding box center [571, 104] width 56 height 26
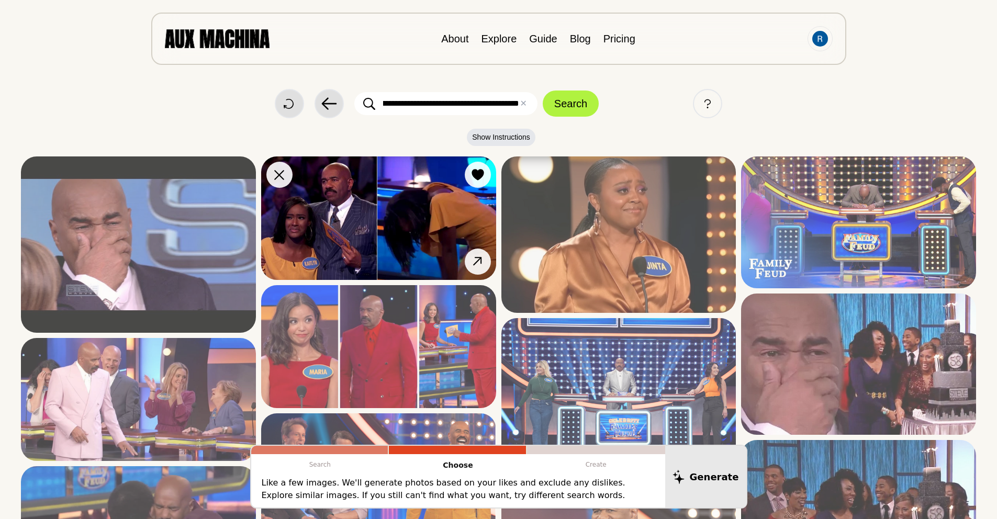
scroll to position [0, 0]
click at [364, 239] on img at bounding box center [378, 218] width 235 height 124
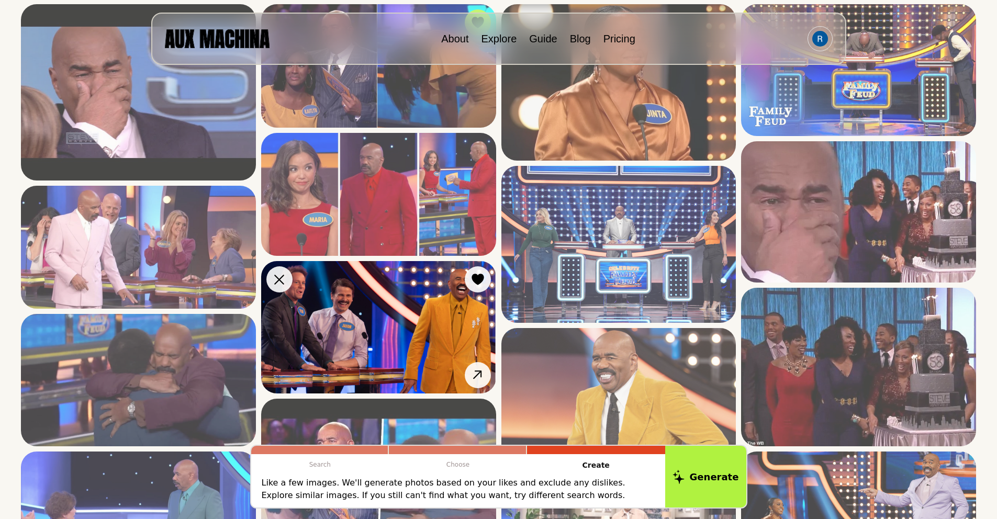
scroll to position [159, 0]
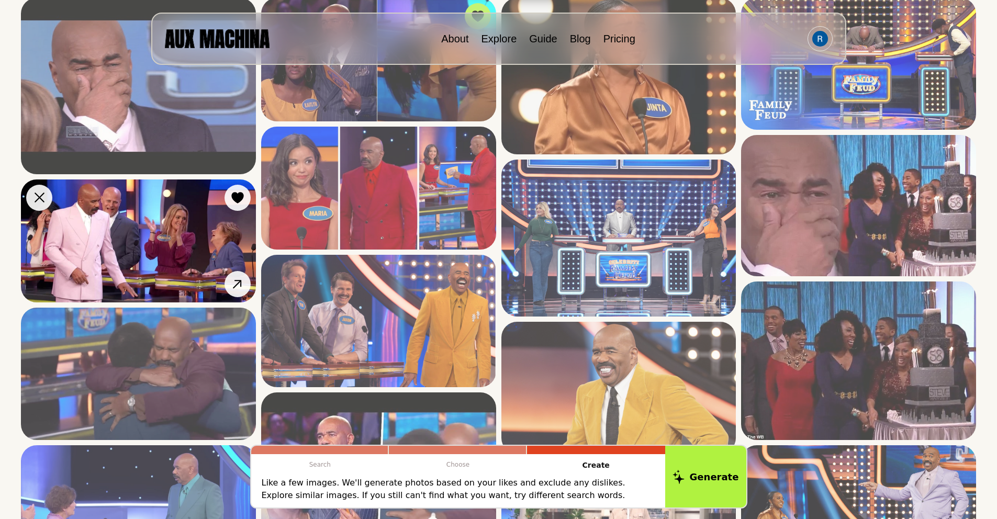
click at [143, 263] on img at bounding box center [138, 242] width 235 height 124
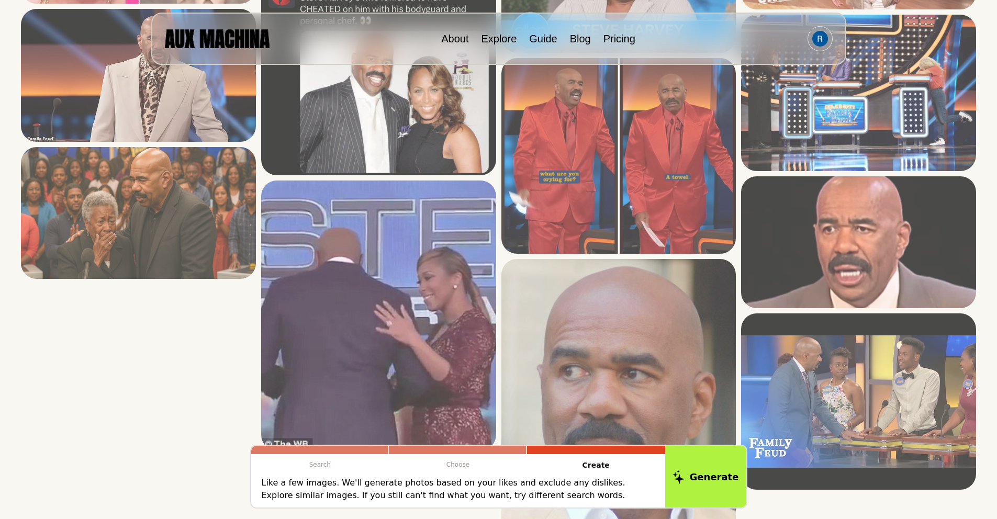
scroll to position [1630, 0]
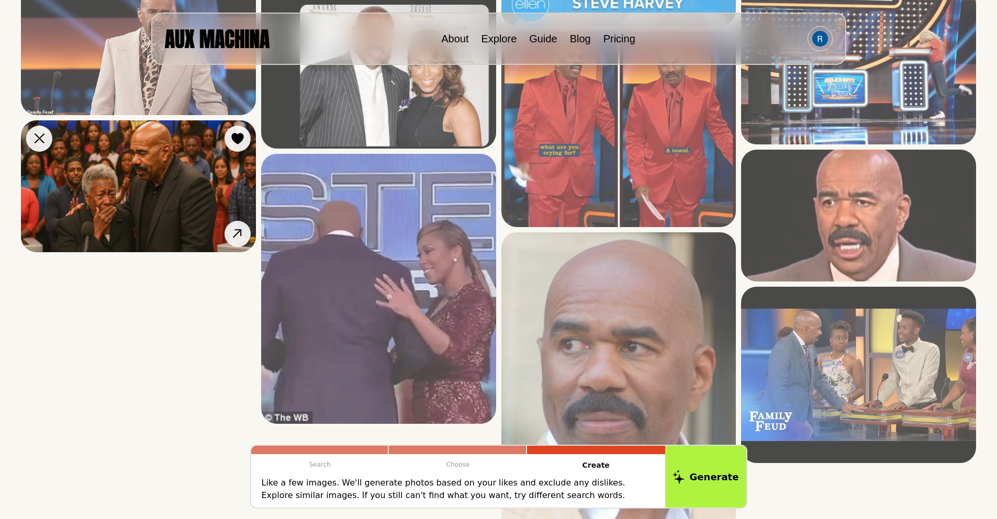
click at [140, 205] on img at bounding box center [138, 186] width 235 height 132
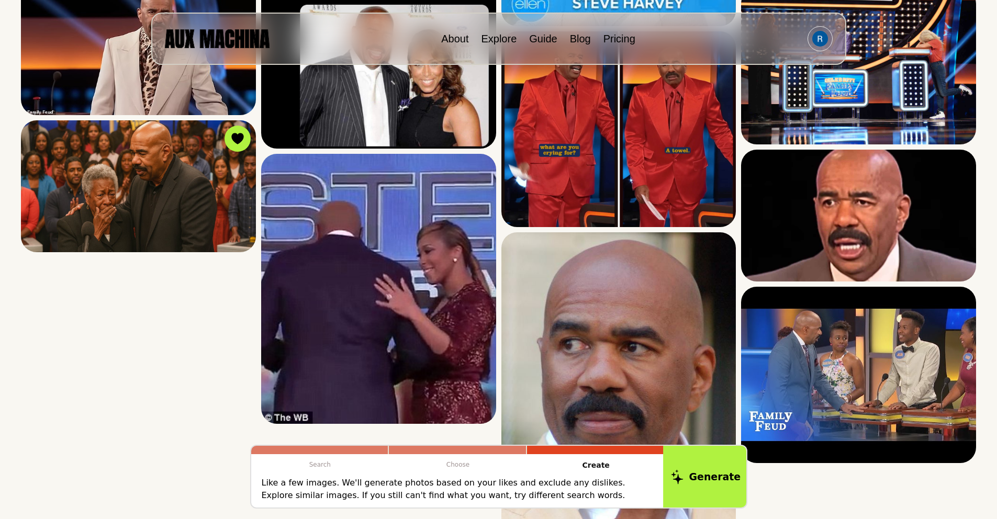
click at [708, 469] on button "Generate" at bounding box center [705, 476] width 85 height 65
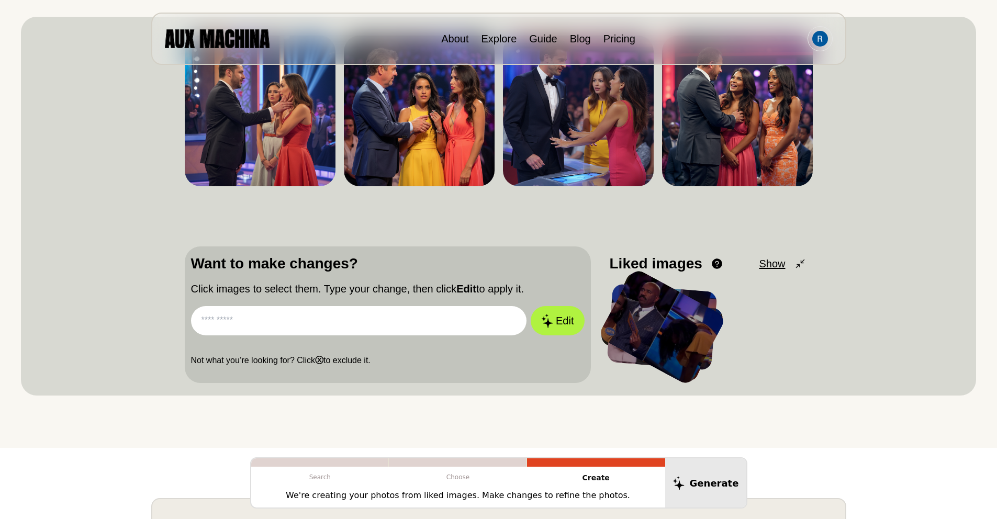
scroll to position [174, 0]
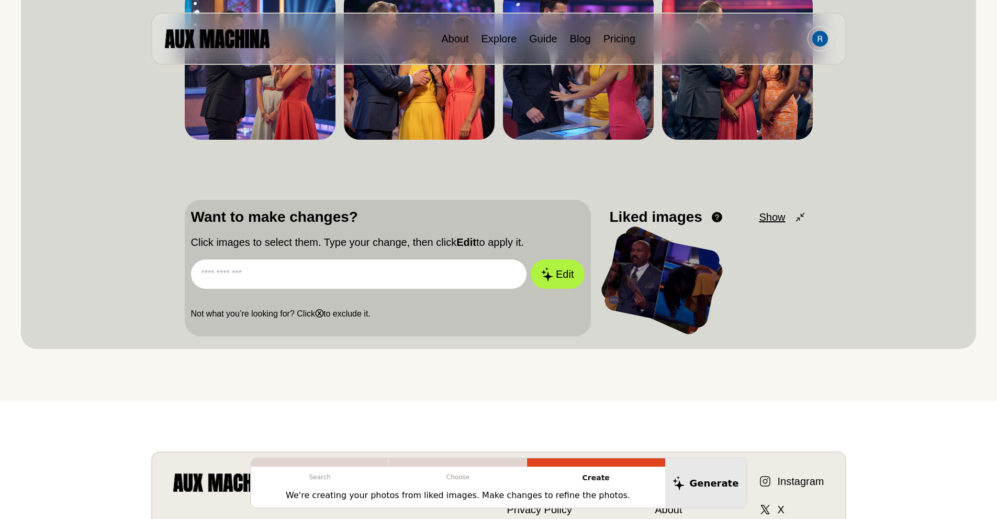
click at [659, 271] on div at bounding box center [662, 281] width 118 height 98
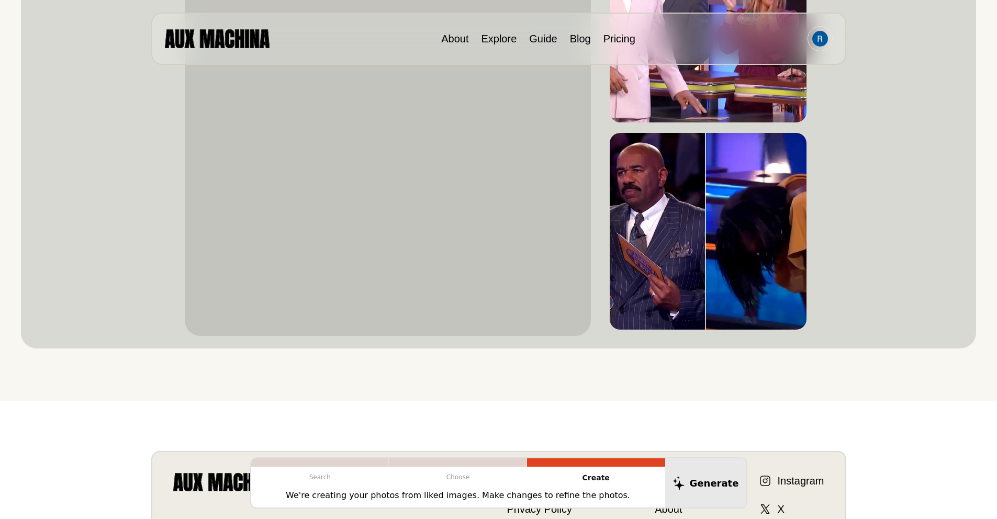
scroll to position [480, 0]
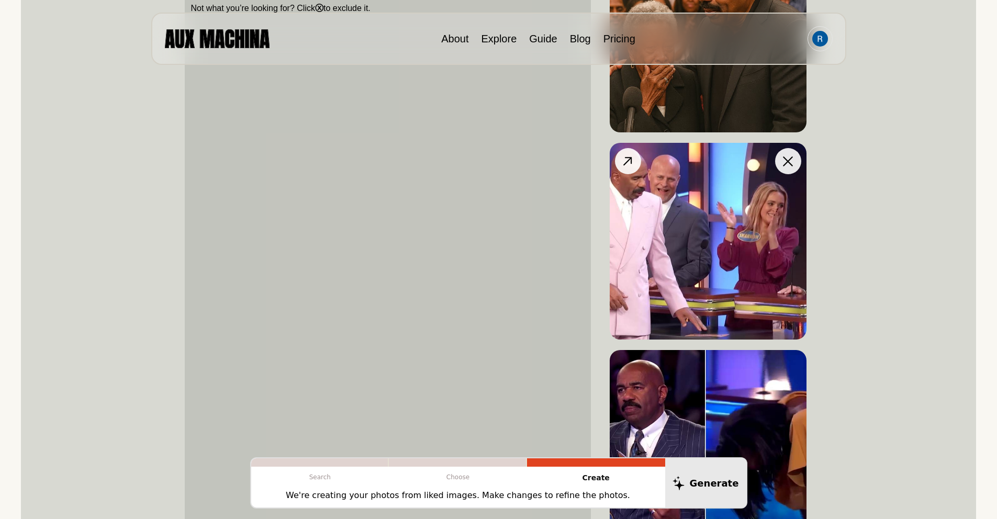
click at [792, 167] on button at bounding box center [788, 161] width 26 height 26
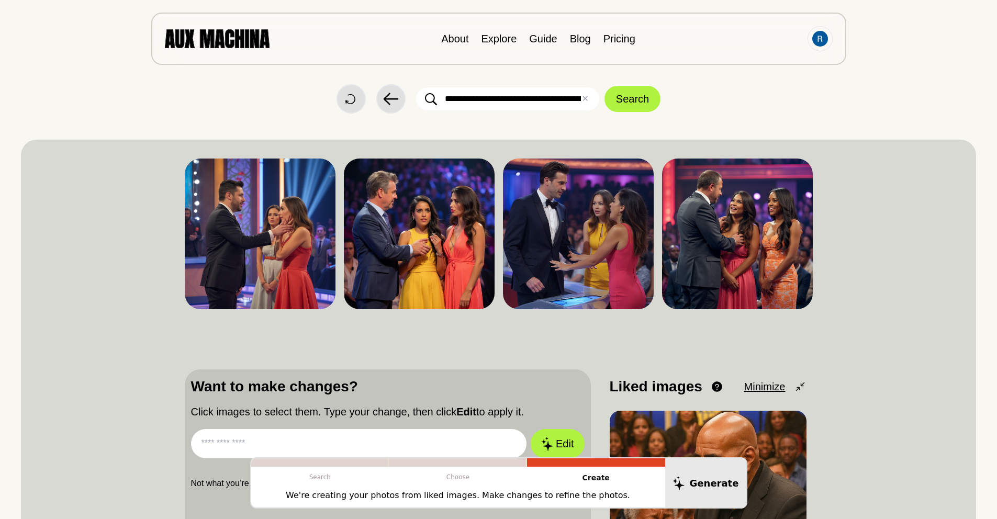
scroll to position [0, 0]
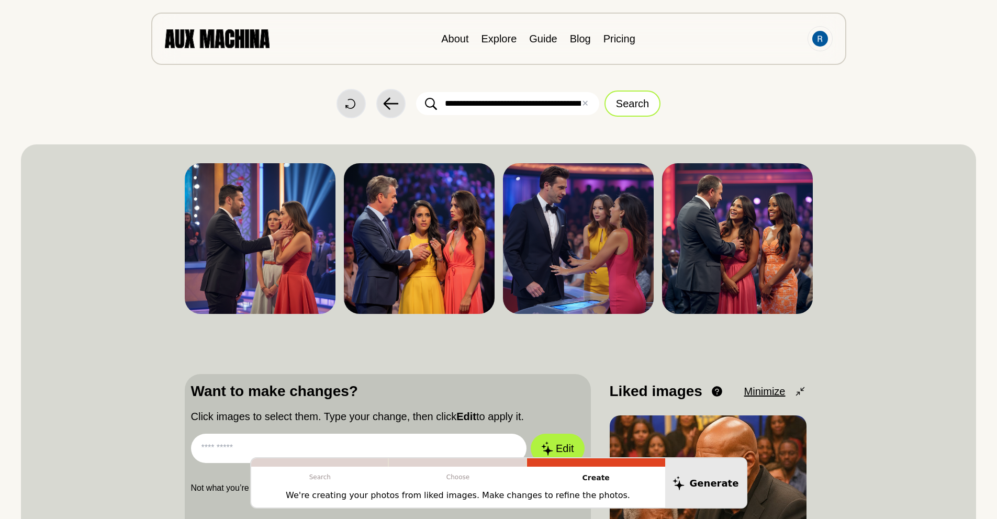
click at [639, 110] on button "Search" at bounding box center [633, 104] width 56 height 26
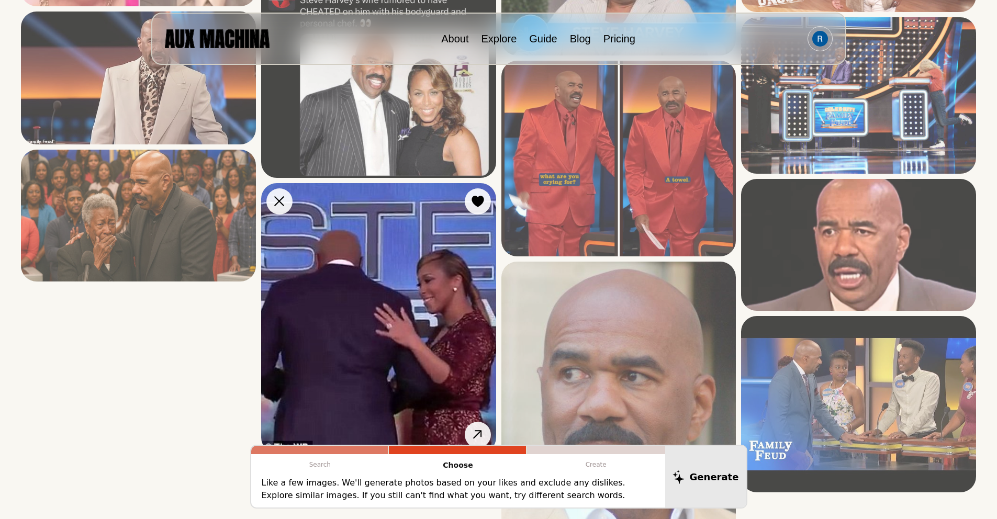
scroll to position [1570, 0]
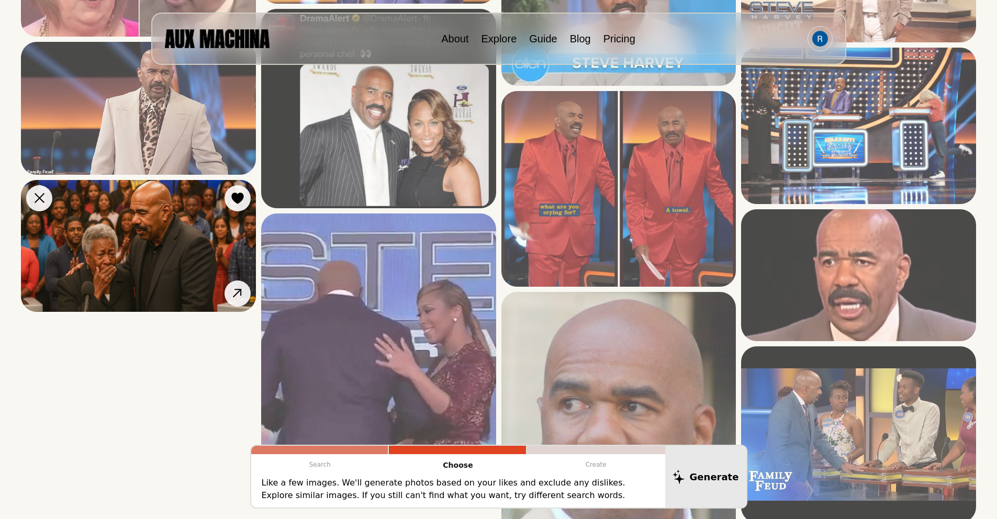
click at [134, 242] on img at bounding box center [138, 246] width 235 height 132
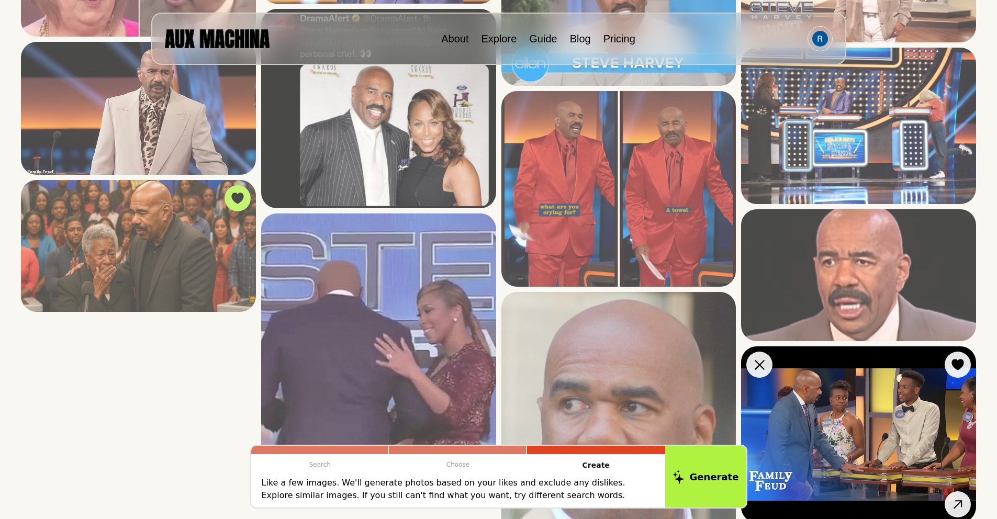
click at [863, 410] on img at bounding box center [858, 434] width 235 height 176
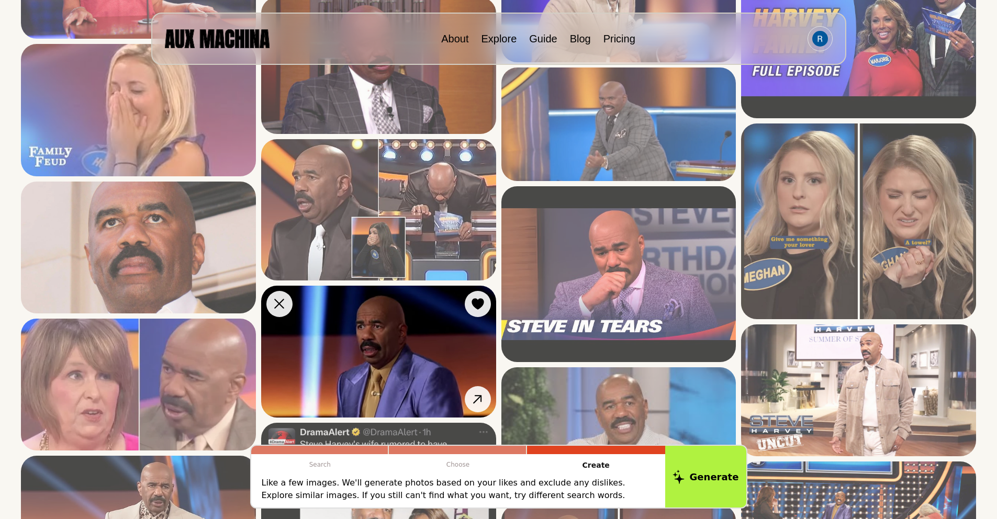
scroll to position [1154, 0]
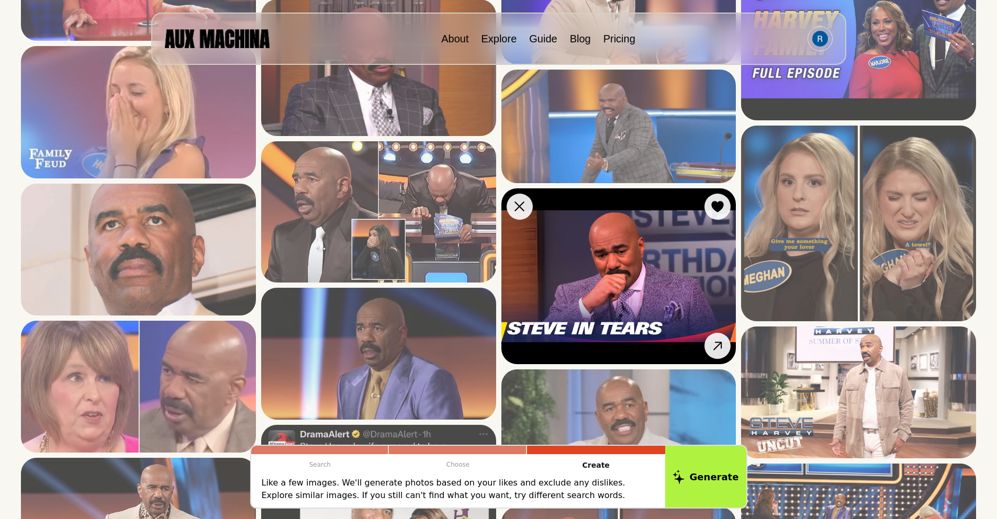
click at [604, 271] on img at bounding box center [618, 276] width 235 height 176
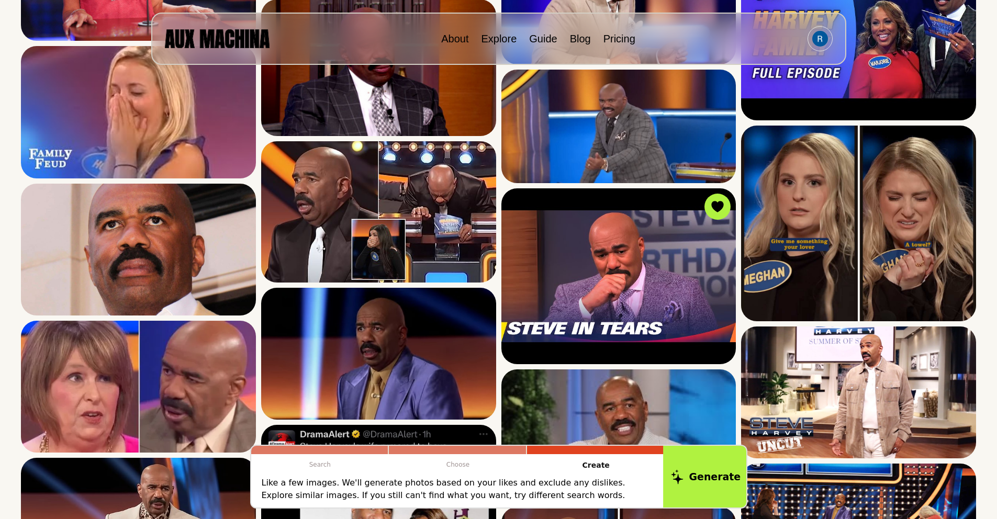
click at [708, 472] on button "Generate" at bounding box center [705, 476] width 85 height 65
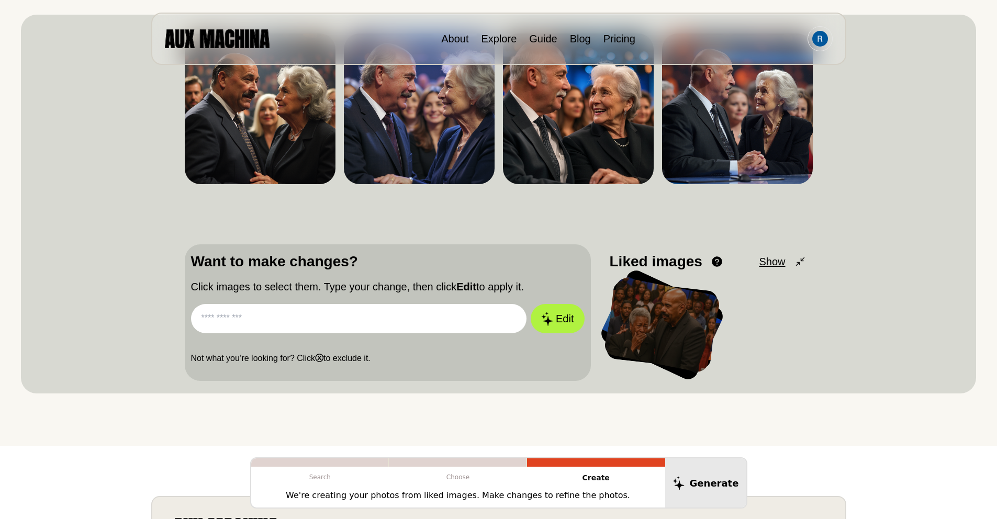
scroll to position [96, 0]
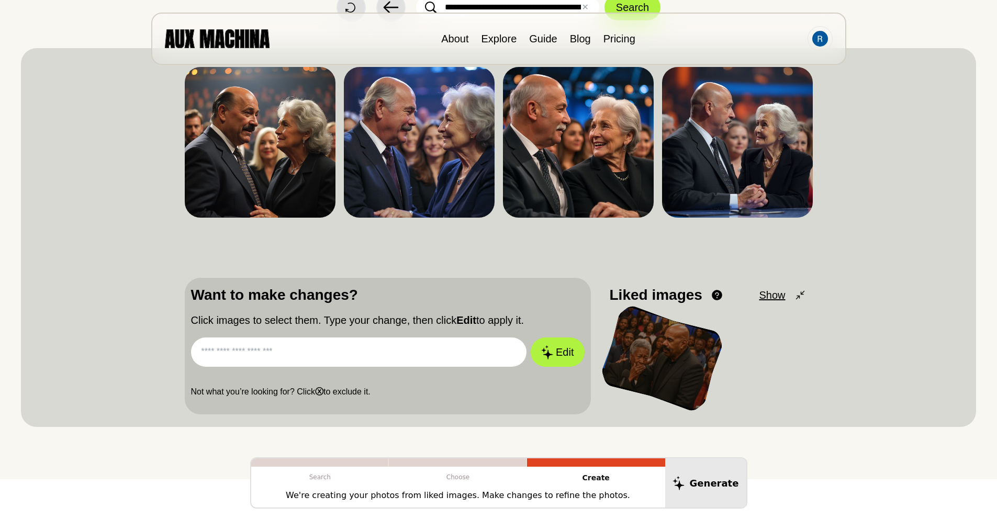
click at [657, 360] on div at bounding box center [661, 359] width 123 height 106
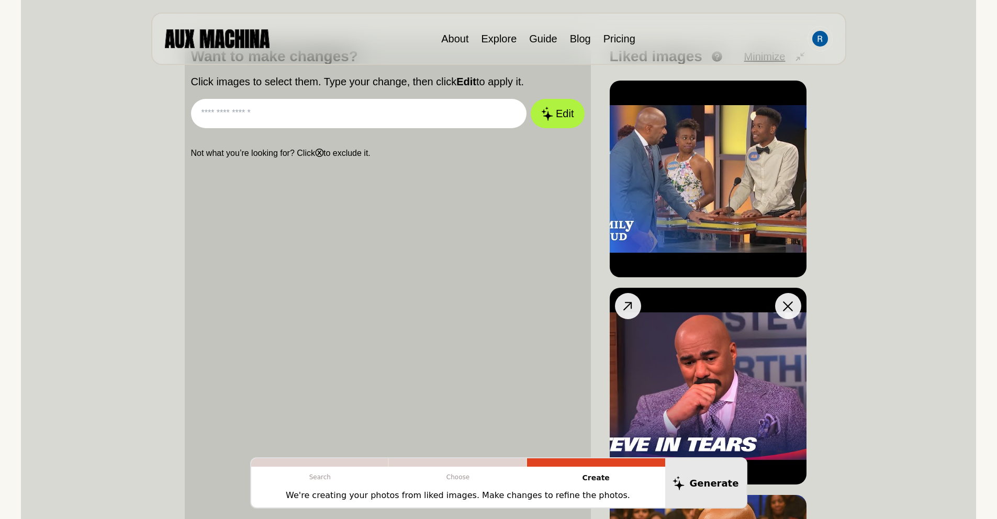
scroll to position [341, 0]
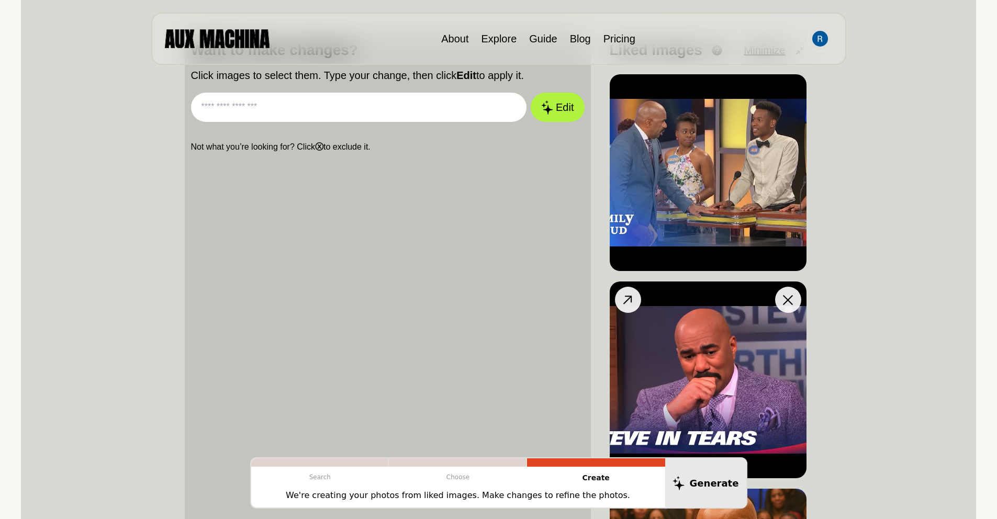
click at [789, 304] on icon at bounding box center [788, 300] width 10 height 10
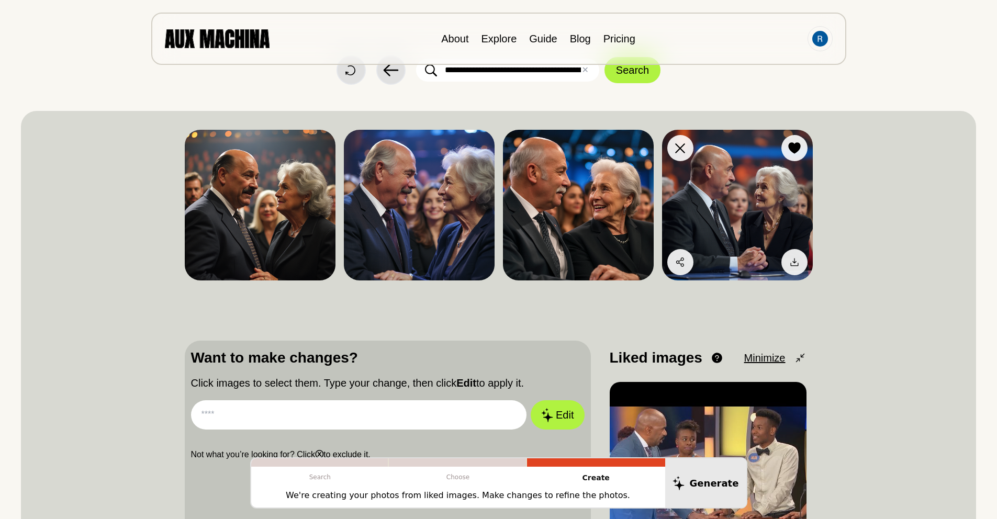
scroll to position [16, 0]
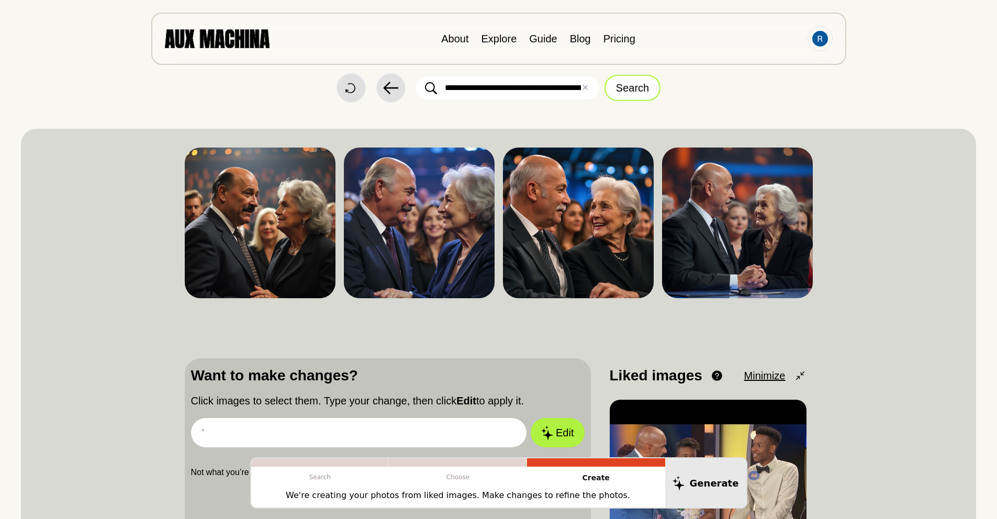
click at [618, 96] on button "Search" at bounding box center [633, 88] width 56 height 26
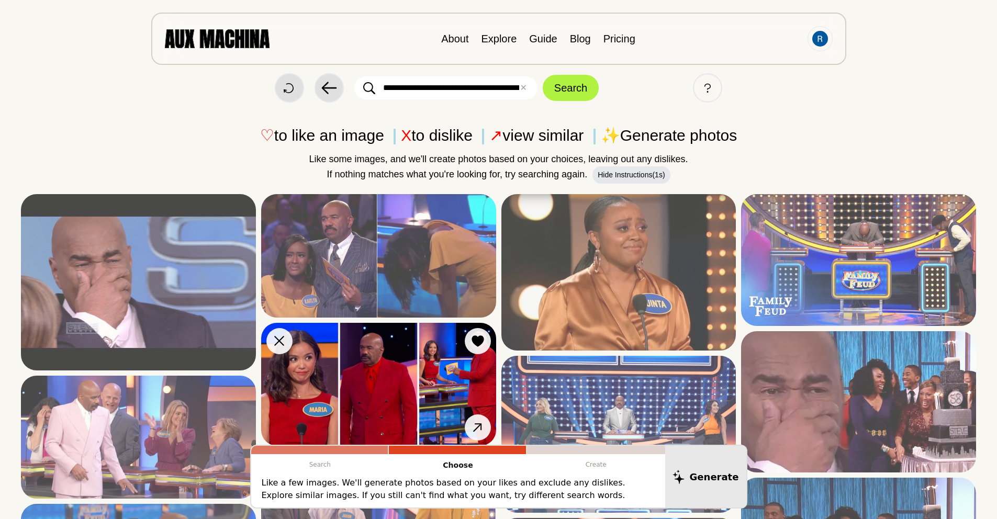
click at [374, 384] on img at bounding box center [378, 385] width 235 height 124
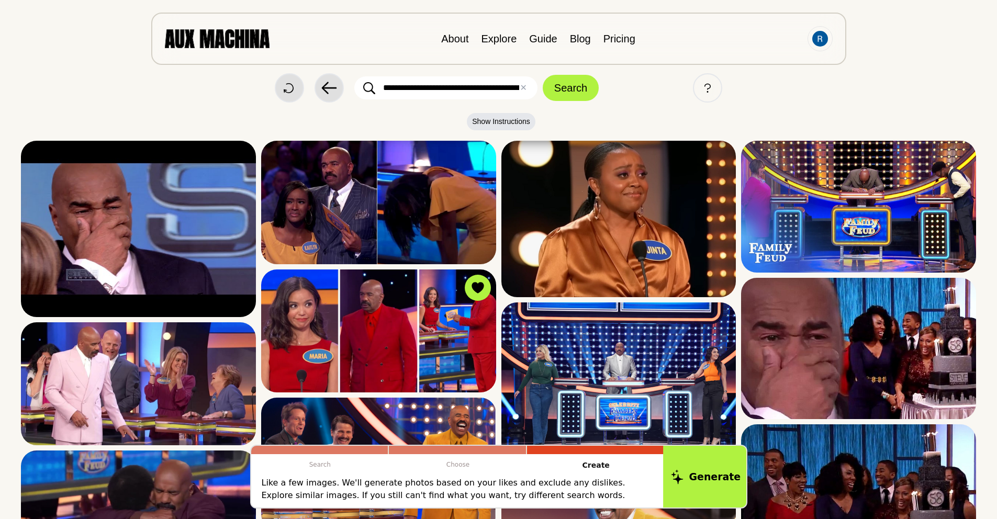
click at [704, 472] on button "Generate" at bounding box center [705, 476] width 85 height 65
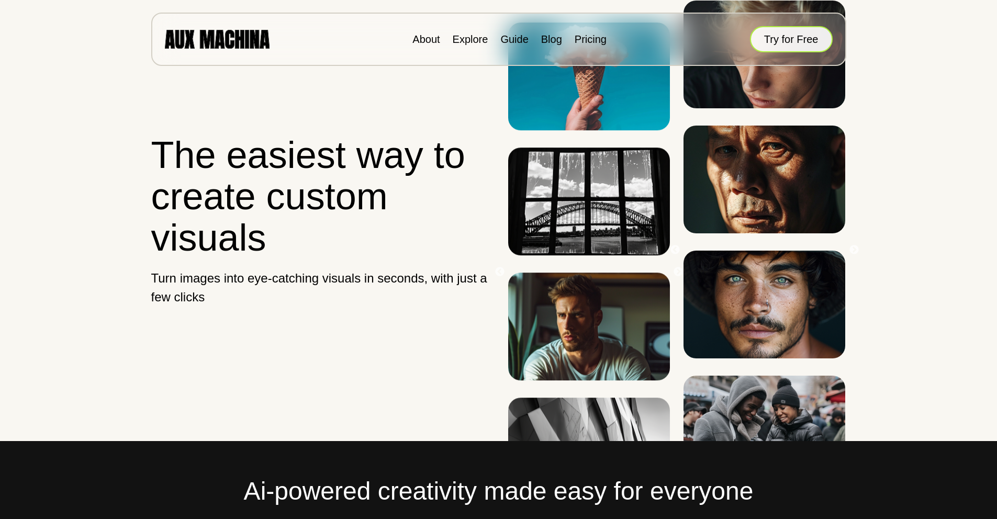
click at [778, 45] on div "About Explore Guide Blog Pricing Try for Free" at bounding box center [498, 39] width 695 height 53
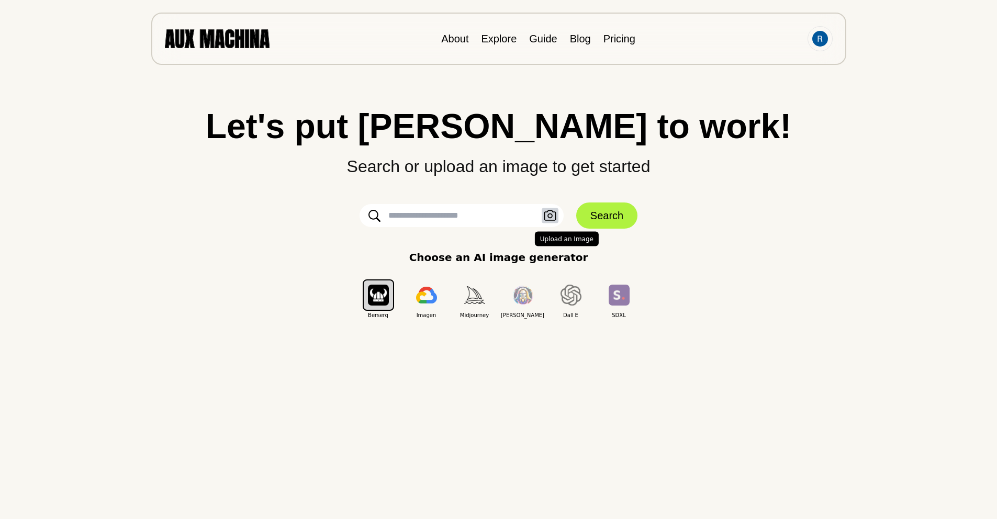
click at [545, 216] on icon "button" at bounding box center [550, 215] width 13 height 11
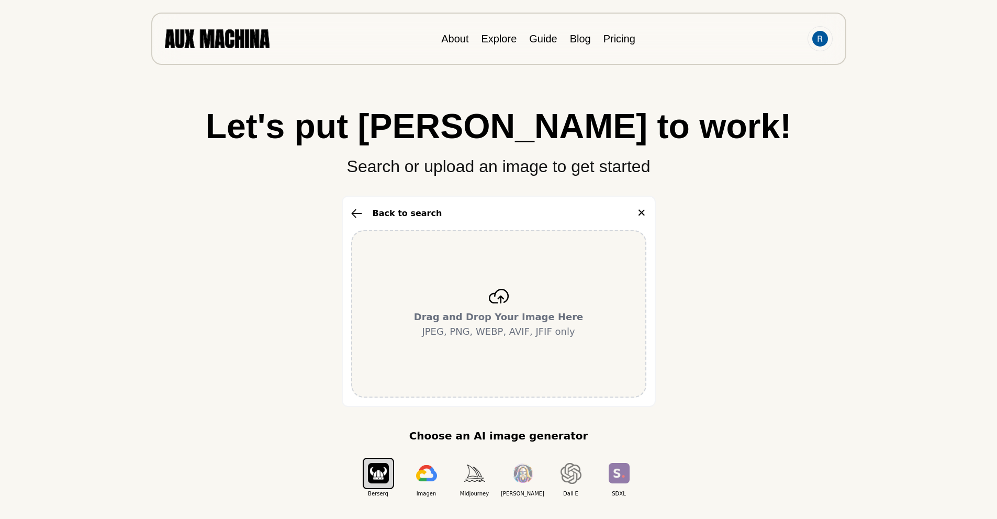
click at [495, 308] on div "Drag and Drop Your Image Here JPEG, PNG, WEBP, AVIF, JFIF only" at bounding box center [498, 313] width 295 height 167
click at [493, 292] on icon at bounding box center [498, 296] width 21 height 15
click at [508, 346] on div "Drag and Drop Your Image Here JPEG, PNG, WEBP, AVIF, JFIF only" at bounding box center [498, 313] width 295 height 167
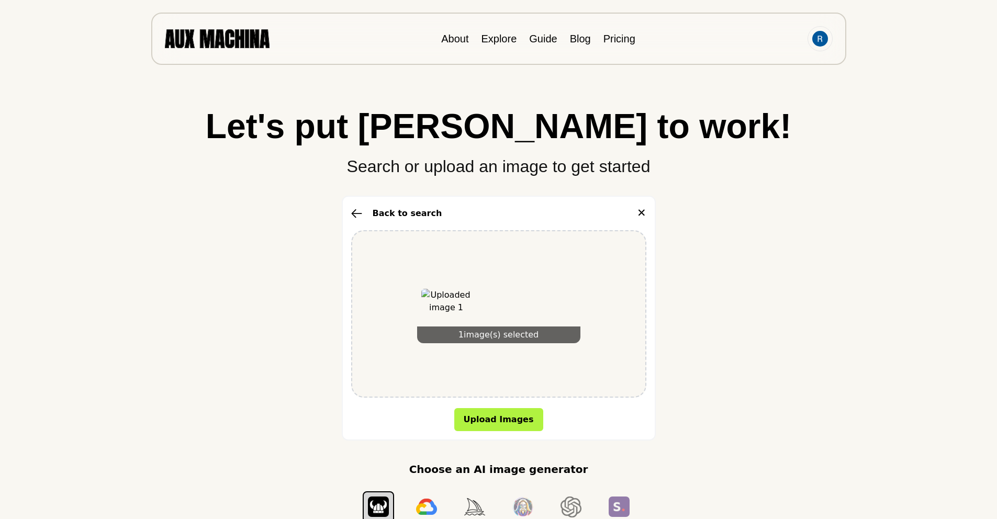
click at [643, 214] on button "✕" at bounding box center [641, 213] width 9 height 17
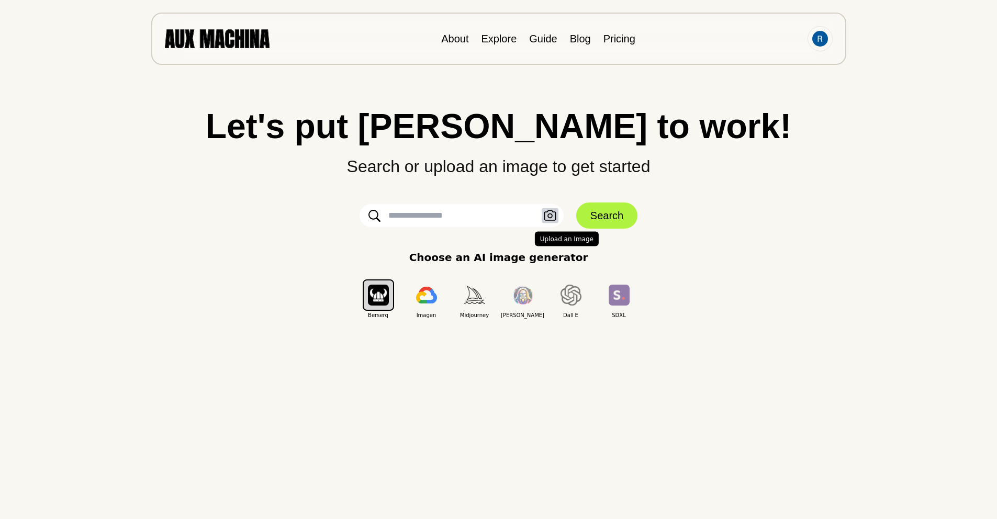
click at [550, 220] on icon "button" at bounding box center [550, 215] width 12 height 10
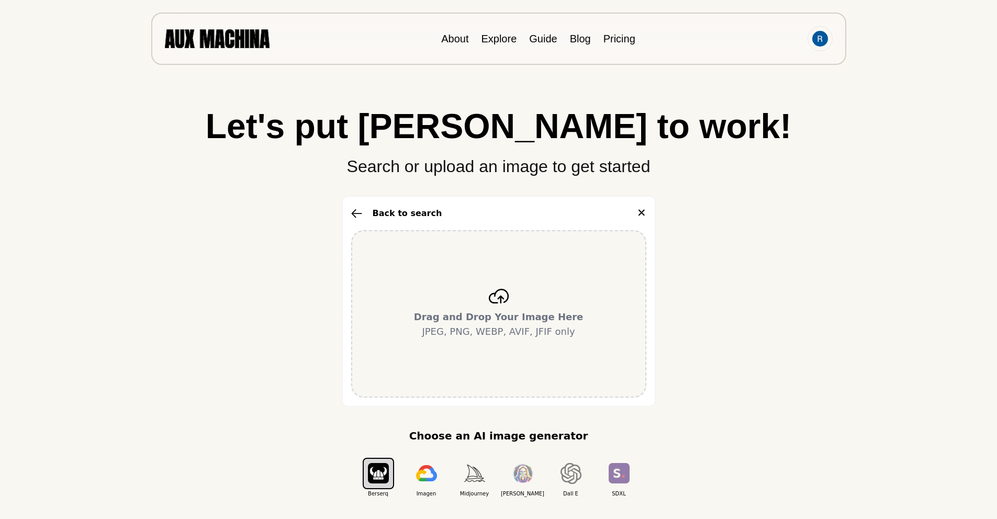
click at [516, 335] on p "Drag and Drop Your Image Here JPEG, PNG, WEBP, AVIF, JFIF only" at bounding box center [499, 324] width 170 height 29
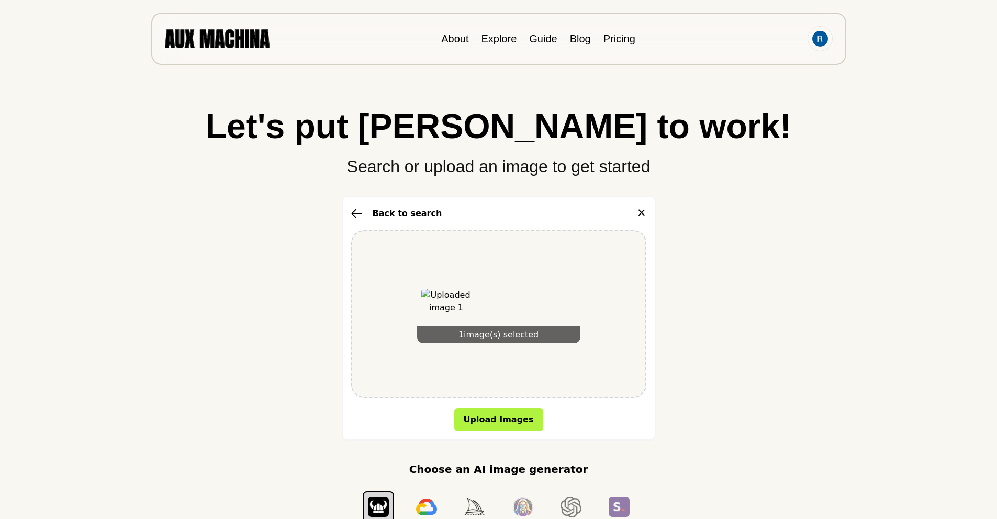
click at [501, 431] on div "Back to search ✕ 1 image(s) selected Upload Images" at bounding box center [499, 318] width 314 height 245
click at [506, 420] on button "Upload Images" at bounding box center [498, 419] width 89 height 23
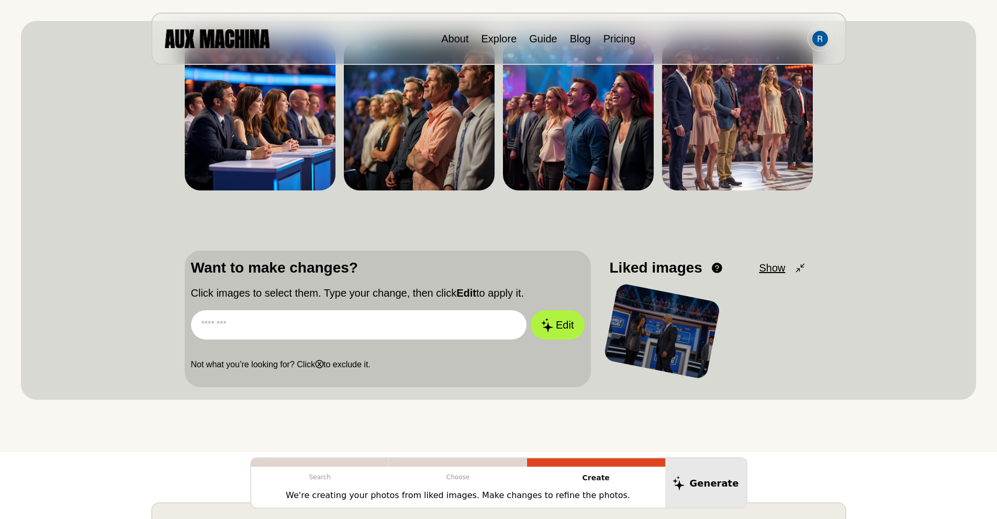
scroll to position [183, 0]
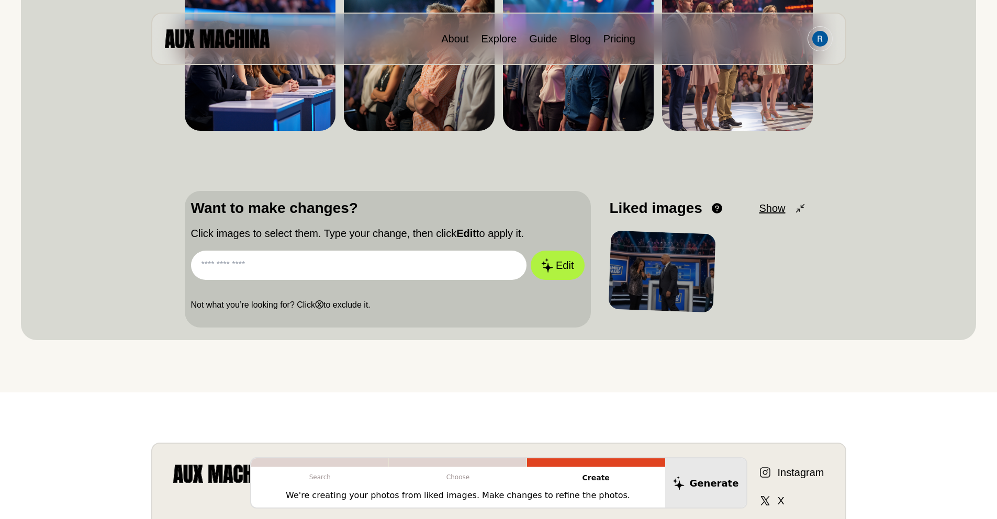
click at [670, 285] on div at bounding box center [661, 272] width 107 height 82
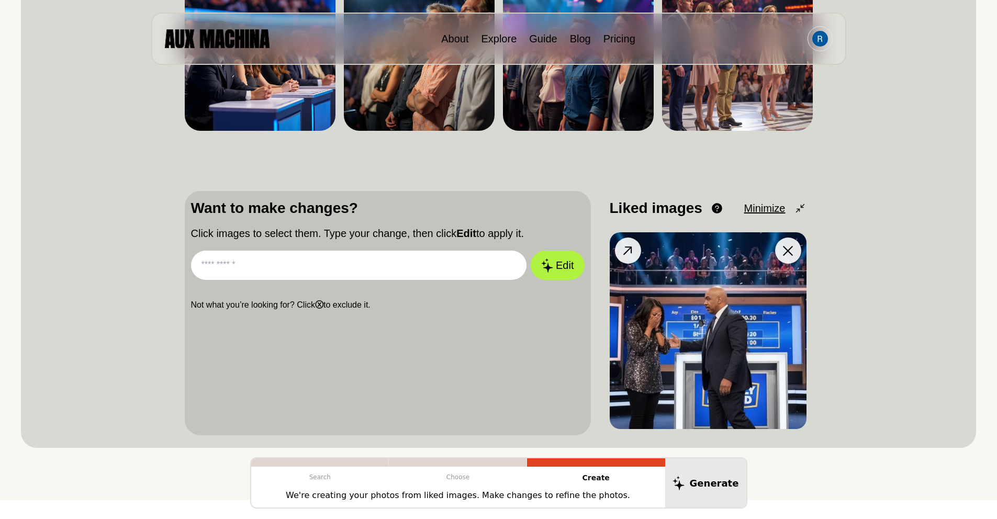
click at [716, 336] on img at bounding box center [708, 330] width 197 height 197
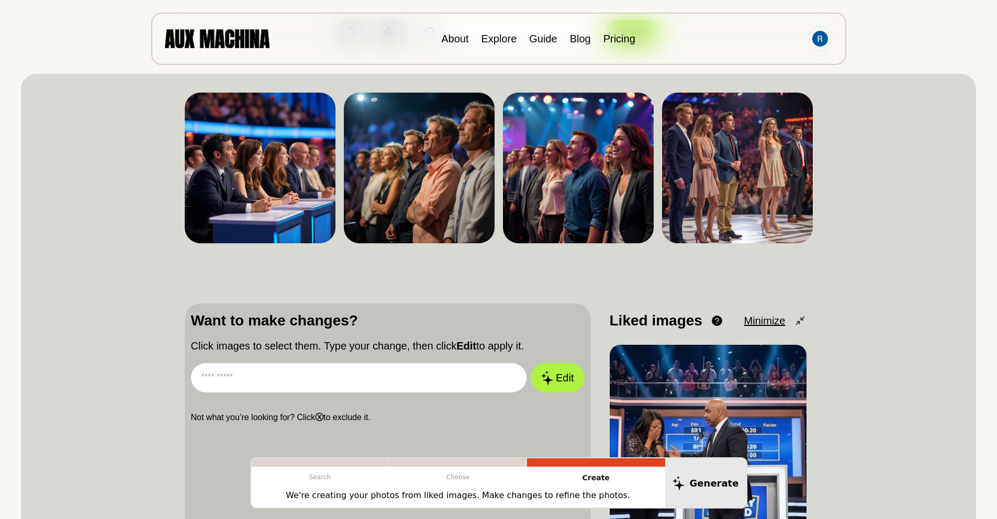
scroll to position [71, 0]
